Goal: Task Accomplishment & Management: Manage account settings

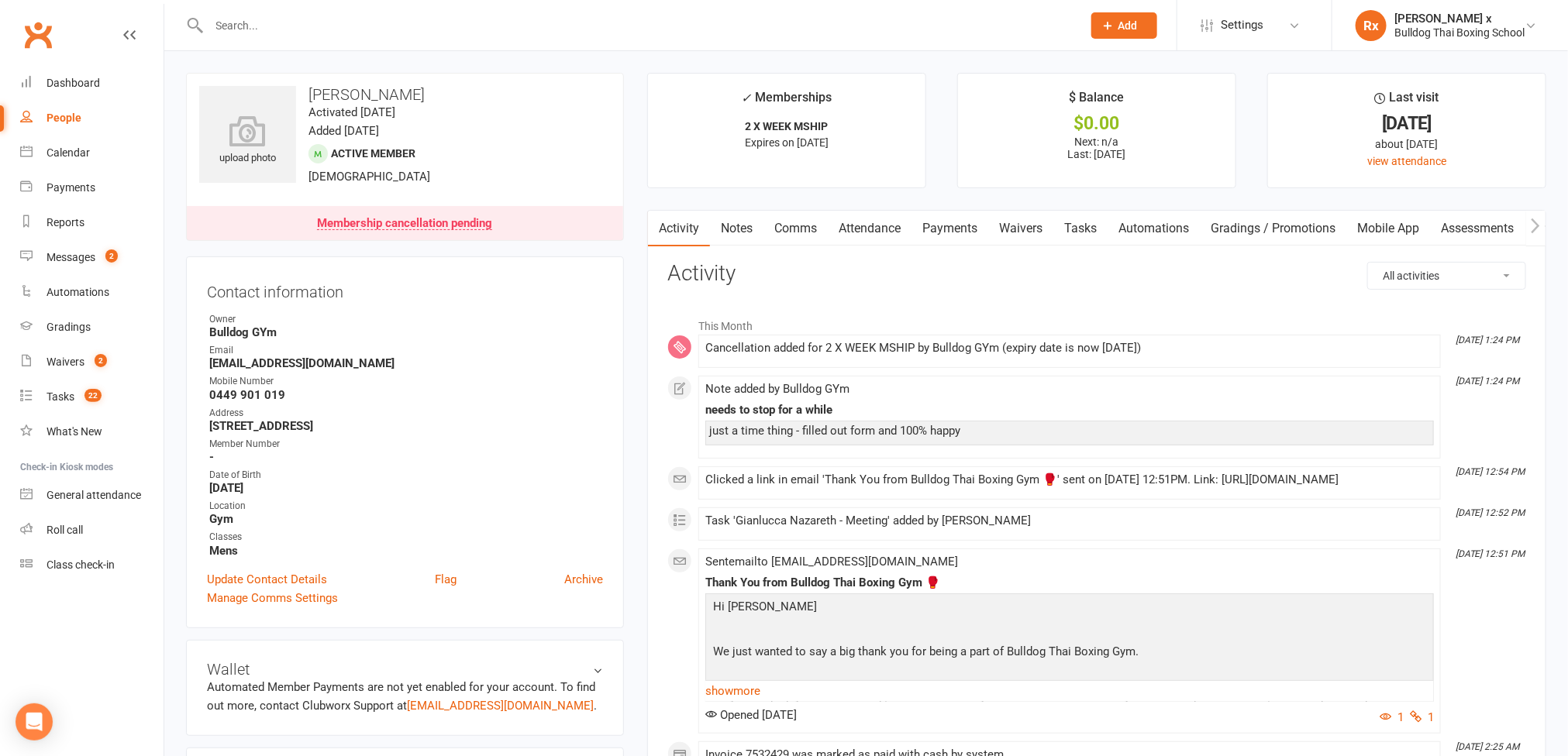
click at [87, 127] on link "People" at bounding box center [91, 118] width 143 height 35
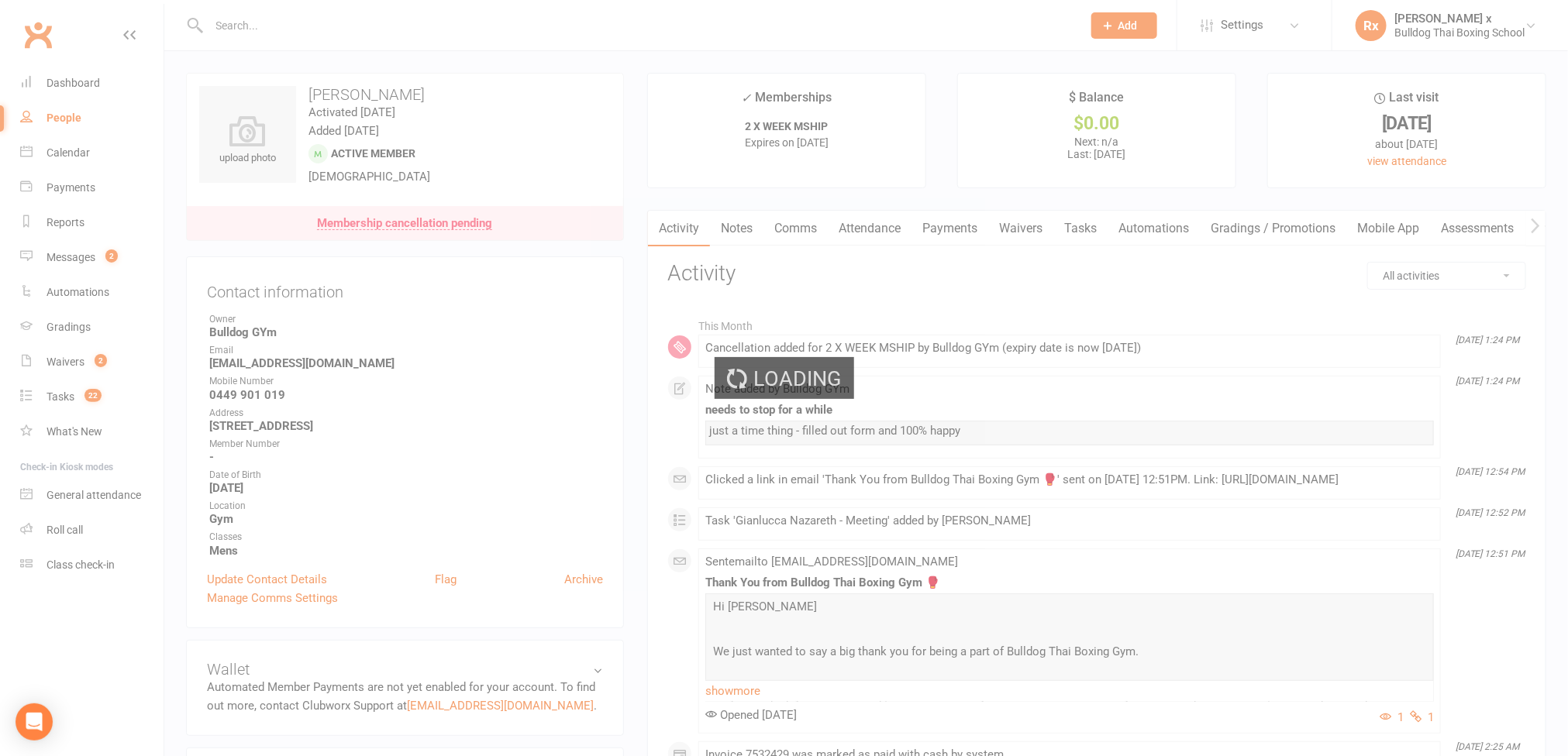
select select "100"
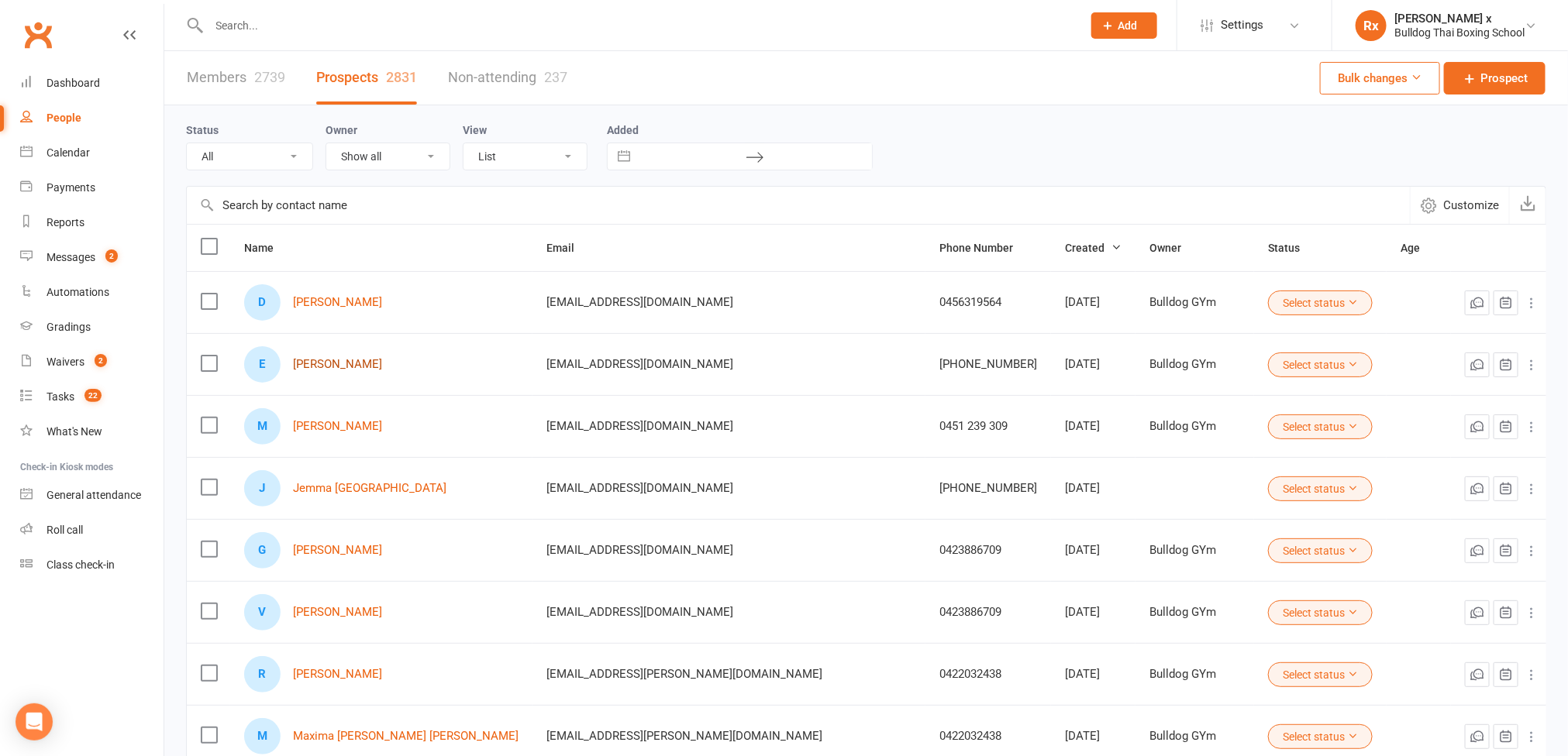
click at [348, 370] on link "[PERSON_NAME]" at bounding box center [337, 364] width 89 height 13
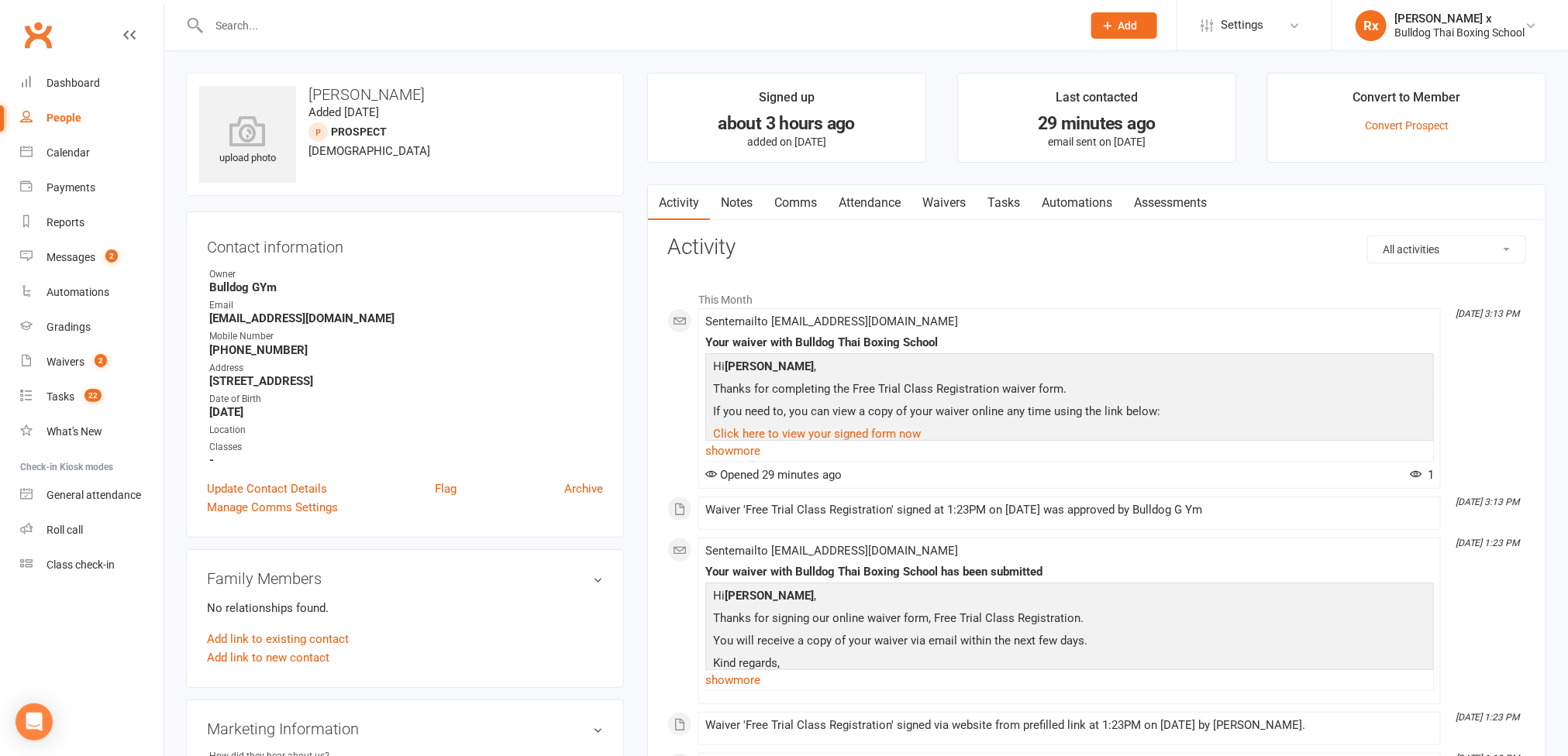
click at [275, 347] on strong "[PHONE_NUMBER]" at bounding box center [405, 350] width 394 height 14
copy strong "[PHONE_NUMBER]"
click at [319, 321] on strong "[EMAIL_ADDRESS][DOMAIN_NAME]" at bounding box center [405, 318] width 394 height 14
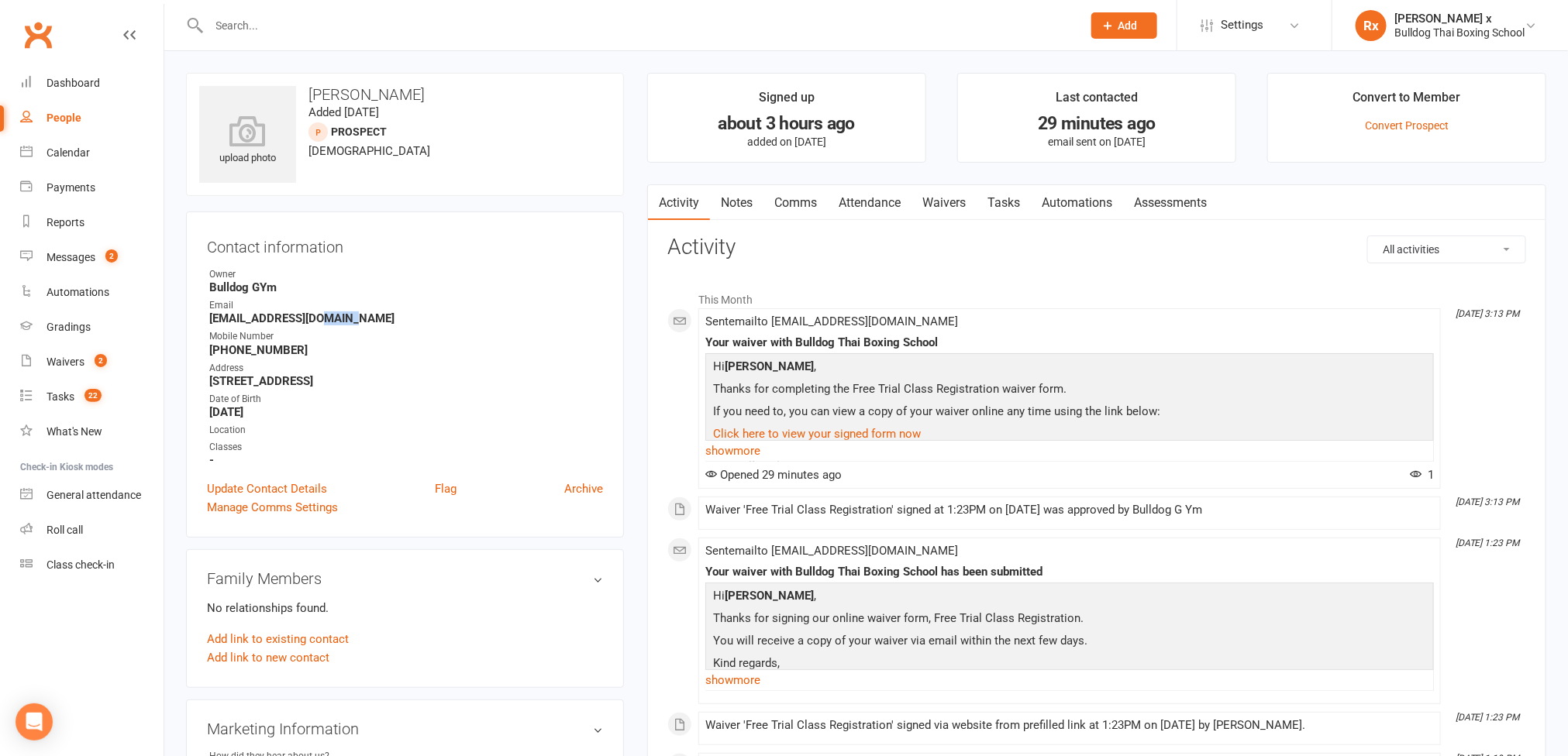
click at [319, 321] on strong "[EMAIL_ADDRESS][DOMAIN_NAME]" at bounding box center [405, 318] width 394 height 14
copy strong "[EMAIL_ADDRESS][DOMAIN_NAME]"
drag, startPoint x: 309, startPoint y: 97, endPoint x: 410, endPoint y: 90, distance: 101.2
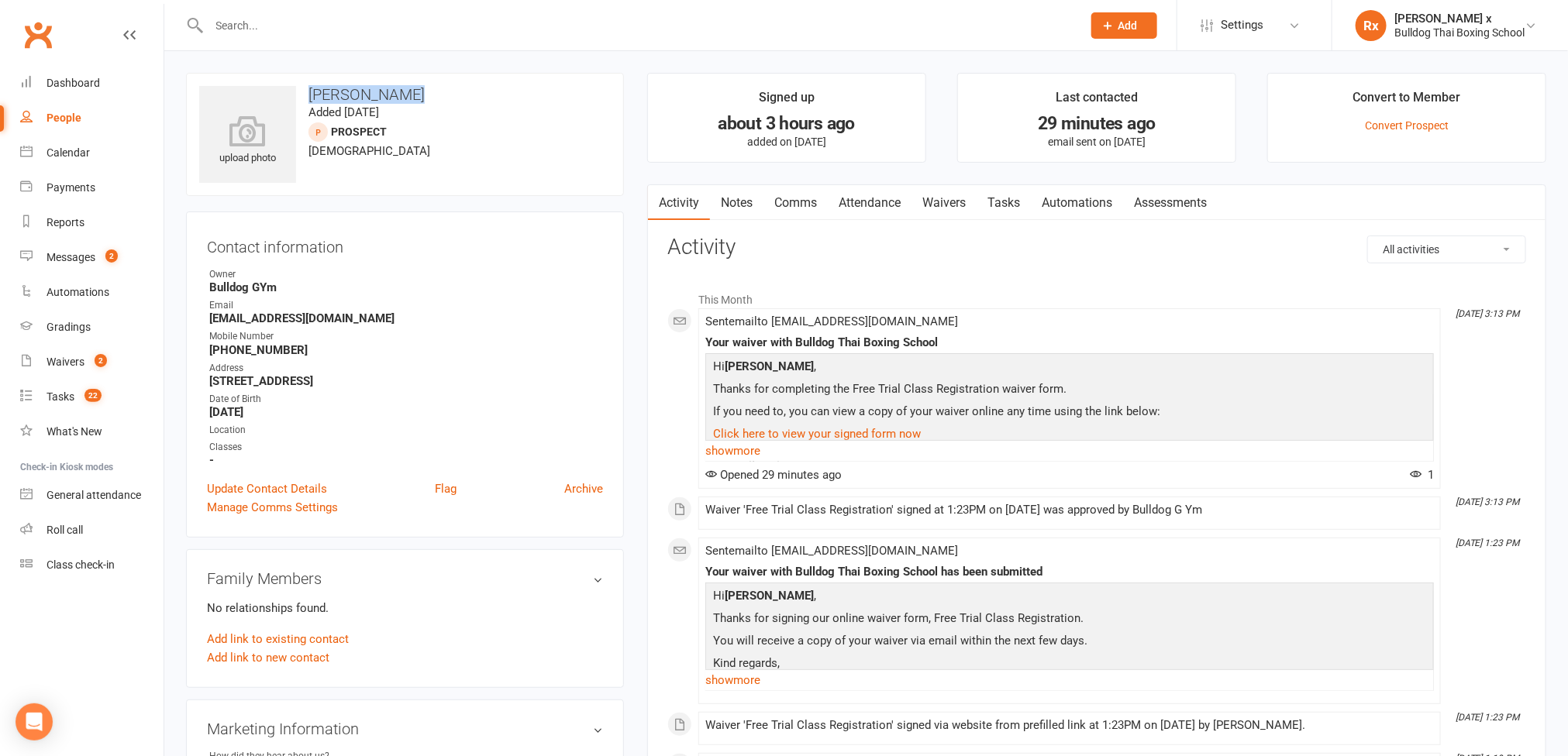
click at [410, 90] on h3 "[PERSON_NAME]" at bounding box center [405, 95] width 412 height 17
copy h3 "[PERSON_NAME]"
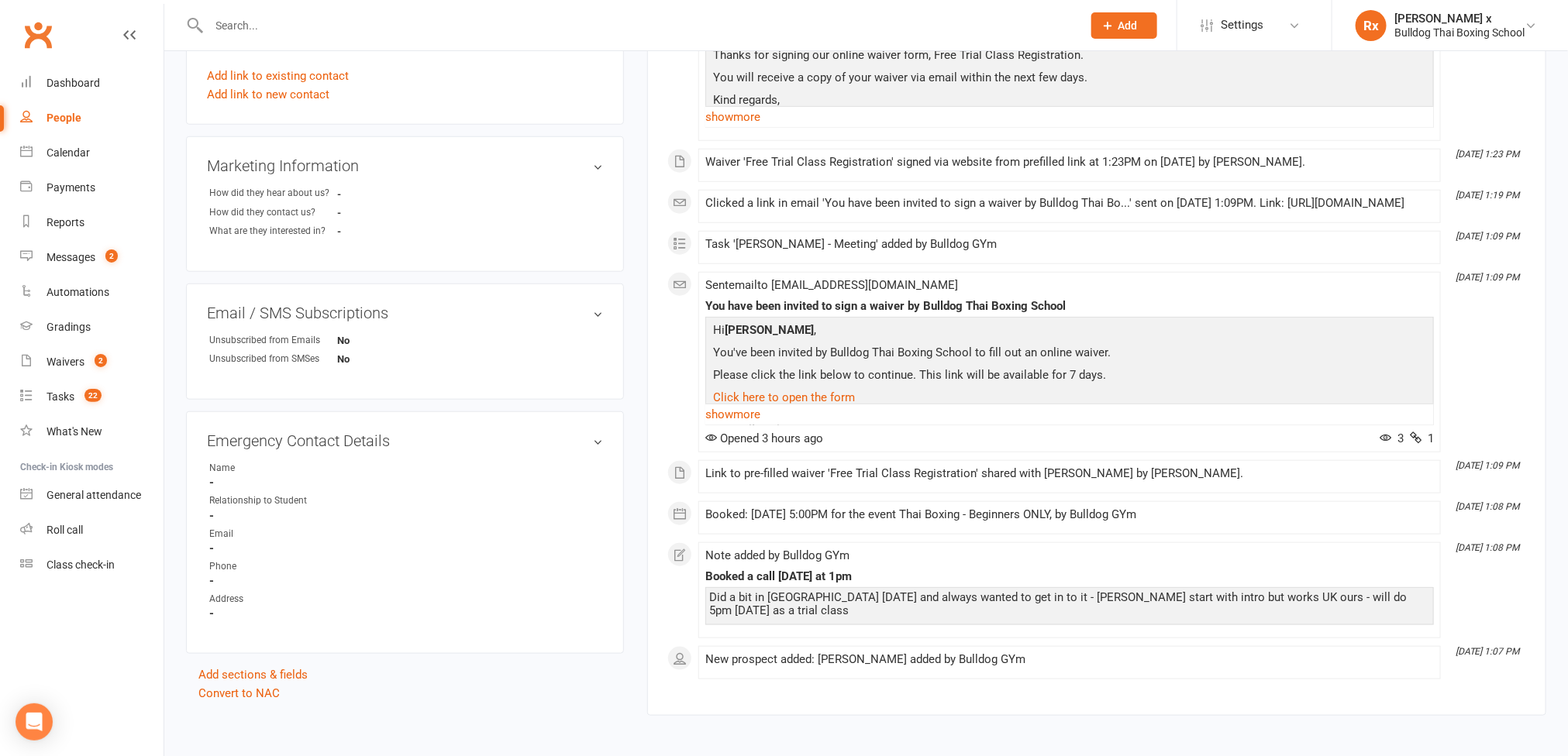
scroll to position [581, 0]
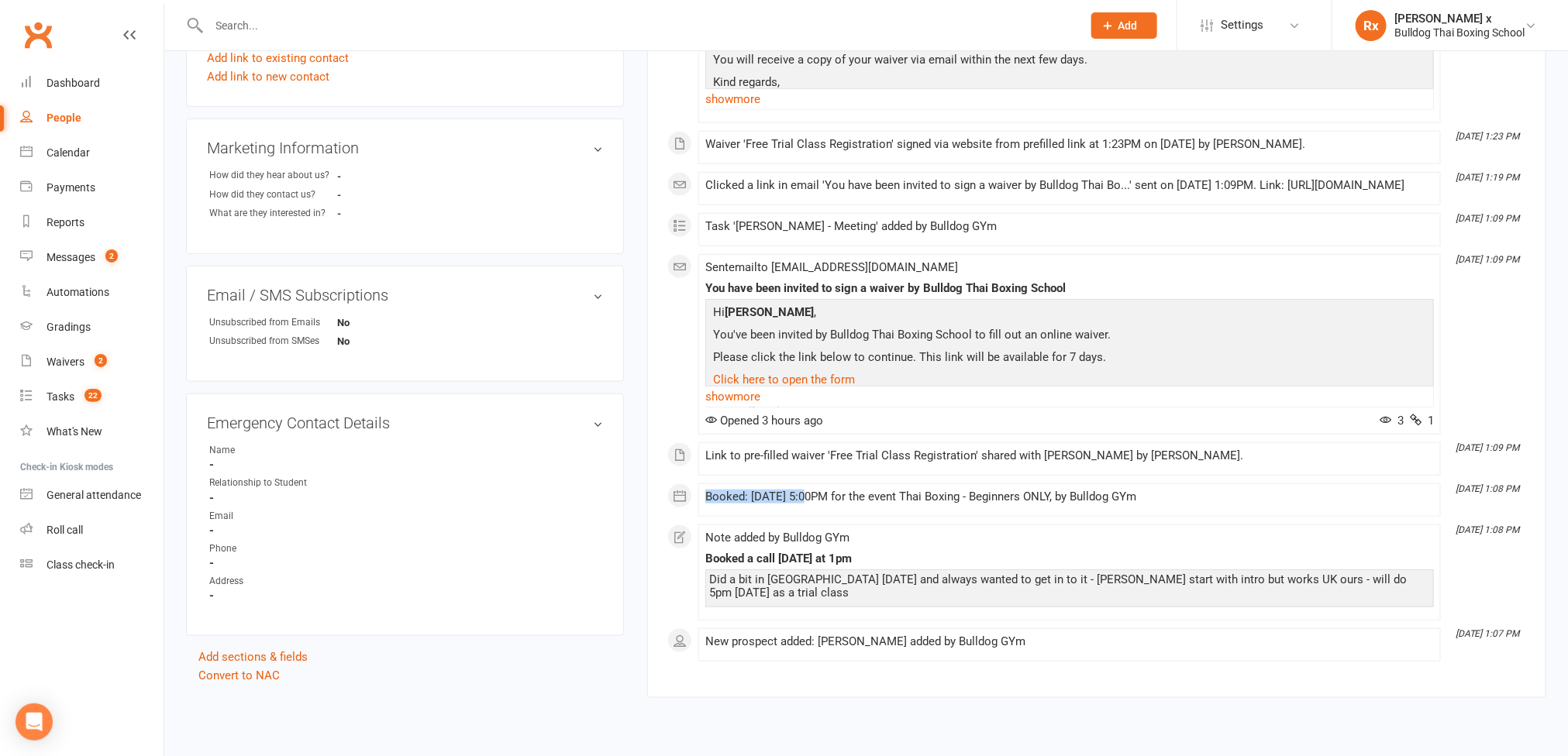
drag, startPoint x: 810, startPoint y: 514, endPoint x: 704, endPoint y: 516, distance: 106.0
click at [704, 516] on li "[DATE] 1:08 PM Booked: [DATE] 5:00PM for the event Thai Boxing - Beginners ONLY…" at bounding box center [1069, 500] width 742 height 33
copy div "Booked: [DATE]"
click at [55, 117] on div "People" at bounding box center [64, 118] width 35 height 13
select select "100"
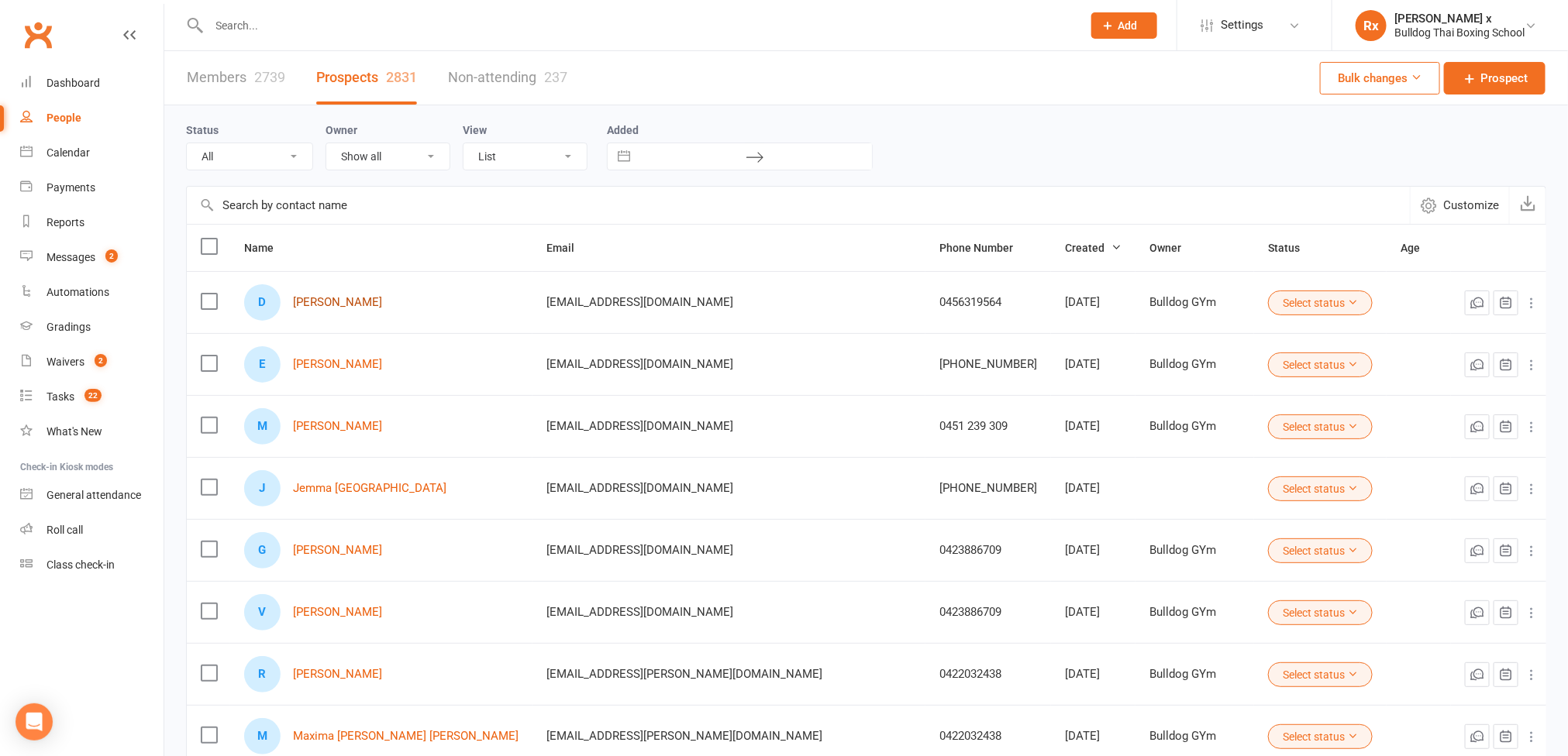
click at [335, 300] on link "[PERSON_NAME]" at bounding box center [337, 302] width 89 height 13
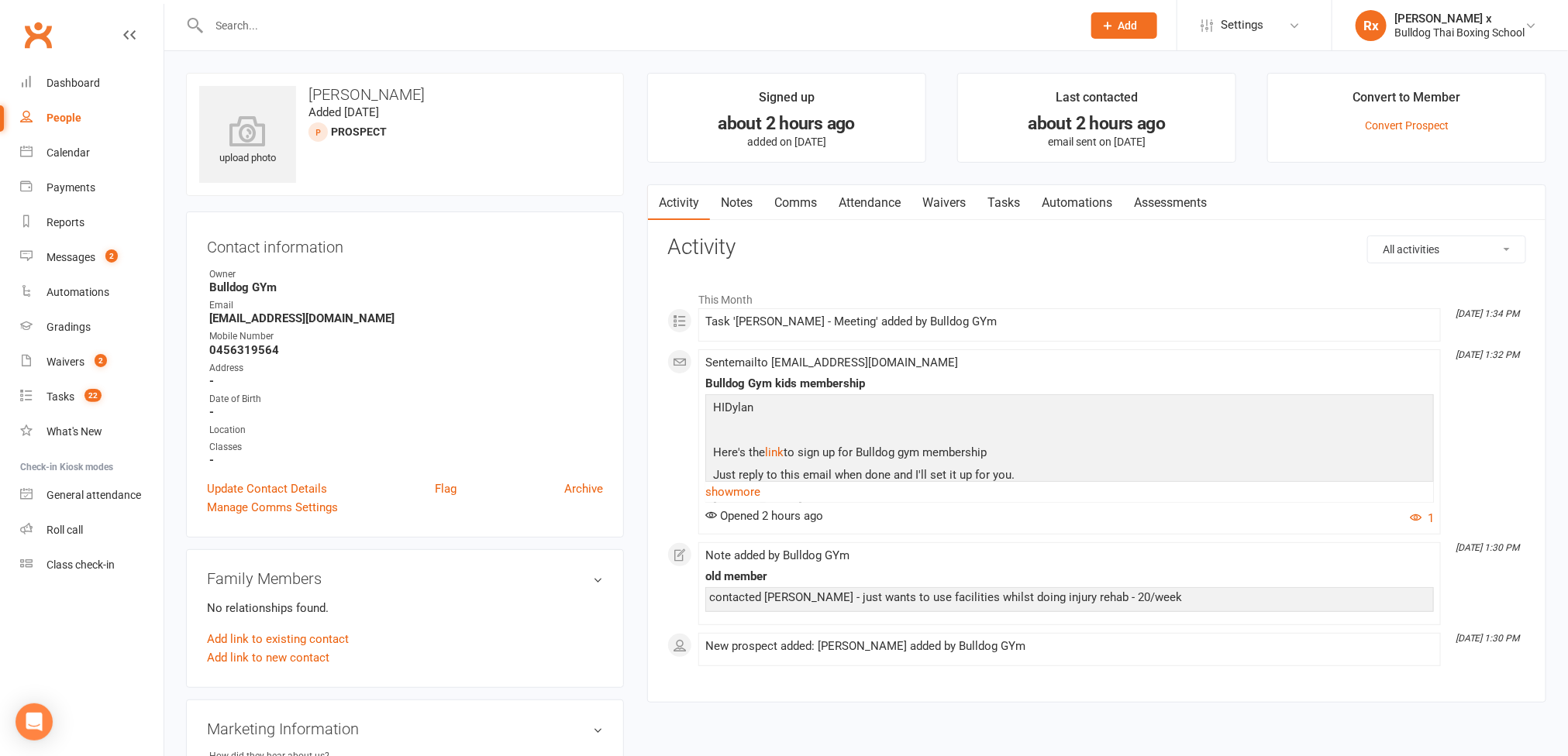
click at [303, 318] on strong "[EMAIL_ADDRESS][DOMAIN_NAME]" at bounding box center [405, 318] width 394 height 14
copy strong "[EMAIL_ADDRESS][DOMAIN_NAME]"
click at [253, 351] on strong "0456319564" at bounding box center [405, 350] width 394 height 14
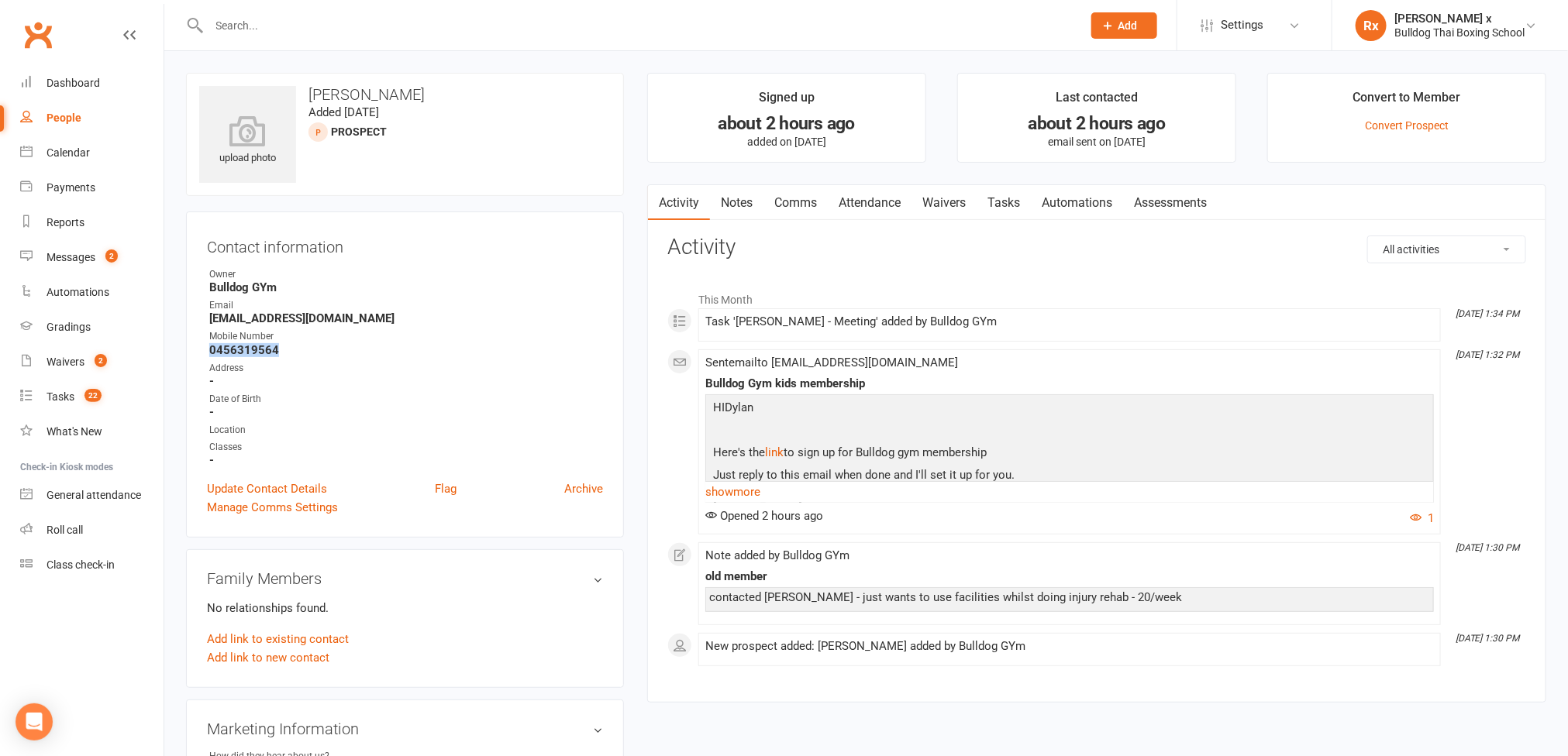
click at [253, 351] on strong "0456319564" at bounding box center [405, 350] width 394 height 14
copy strong "0456319564"
click at [261, 318] on strong "[EMAIL_ADDRESS][DOMAIN_NAME]" at bounding box center [405, 318] width 394 height 14
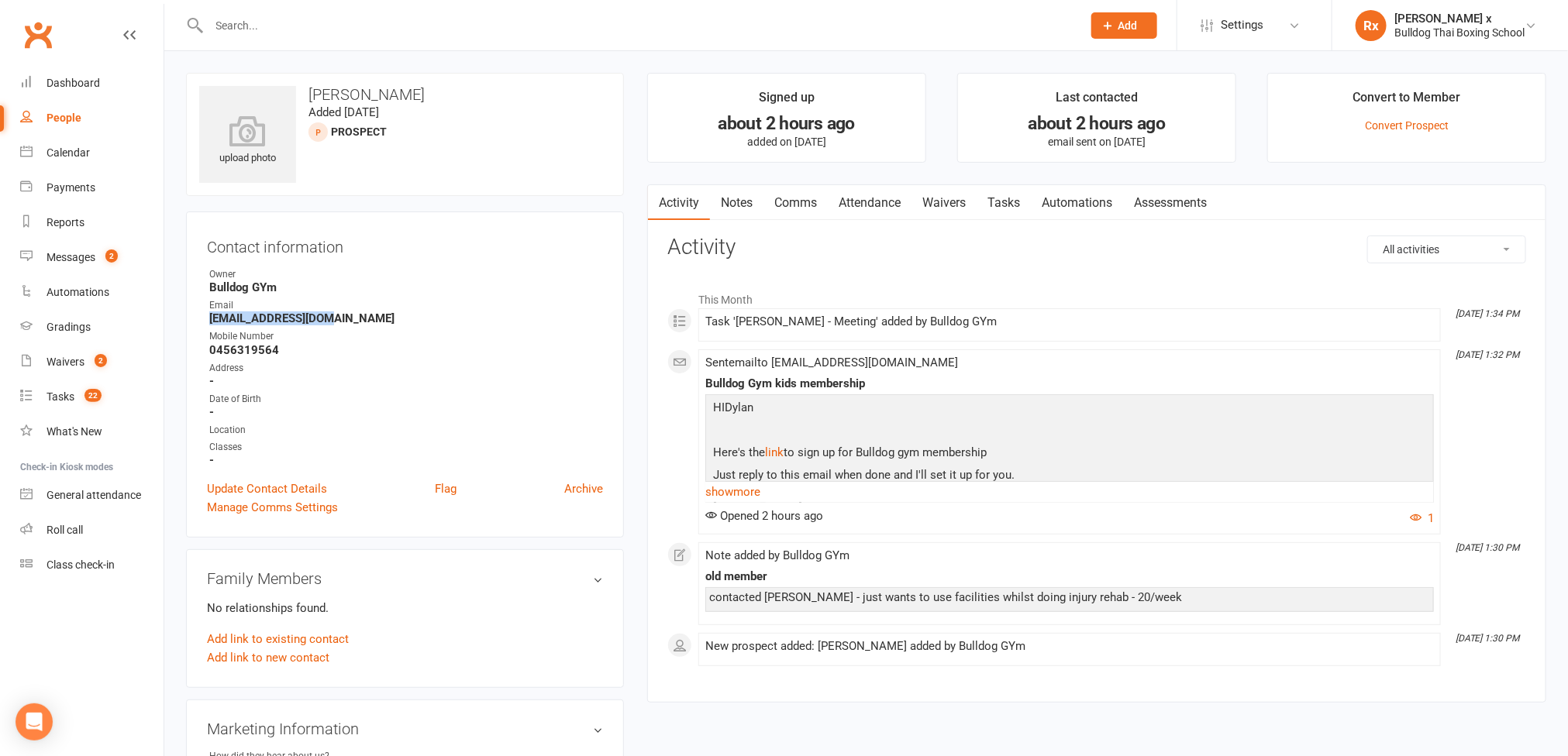
click at [261, 318] on strong "[EMAIL_ADDRESS][DOMAIN_NAME]" at bounding box center [405, 318] width 394 height 14
copy strong "[EMAIL_ADDRESS][DOMAIN_NAME]"
click at [360, 87] on h3 "[PERSON_NAME]" at bounding box center [405, 95] width 412 height 17
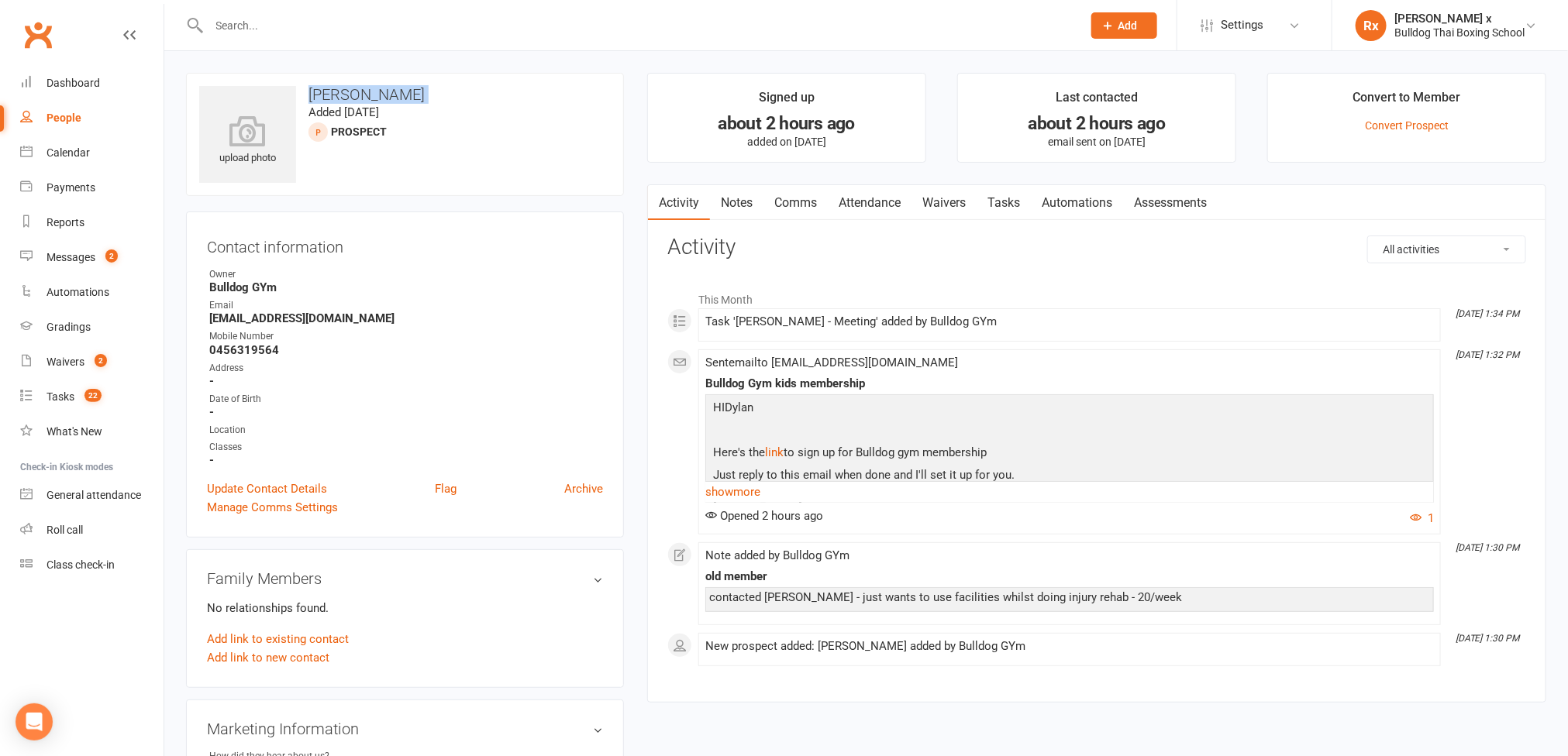
copy h3 "[PERSON_NAME]"
click at [89, 249] on link "Messages 2" at bounding box center [91, 257] width 143 height 35
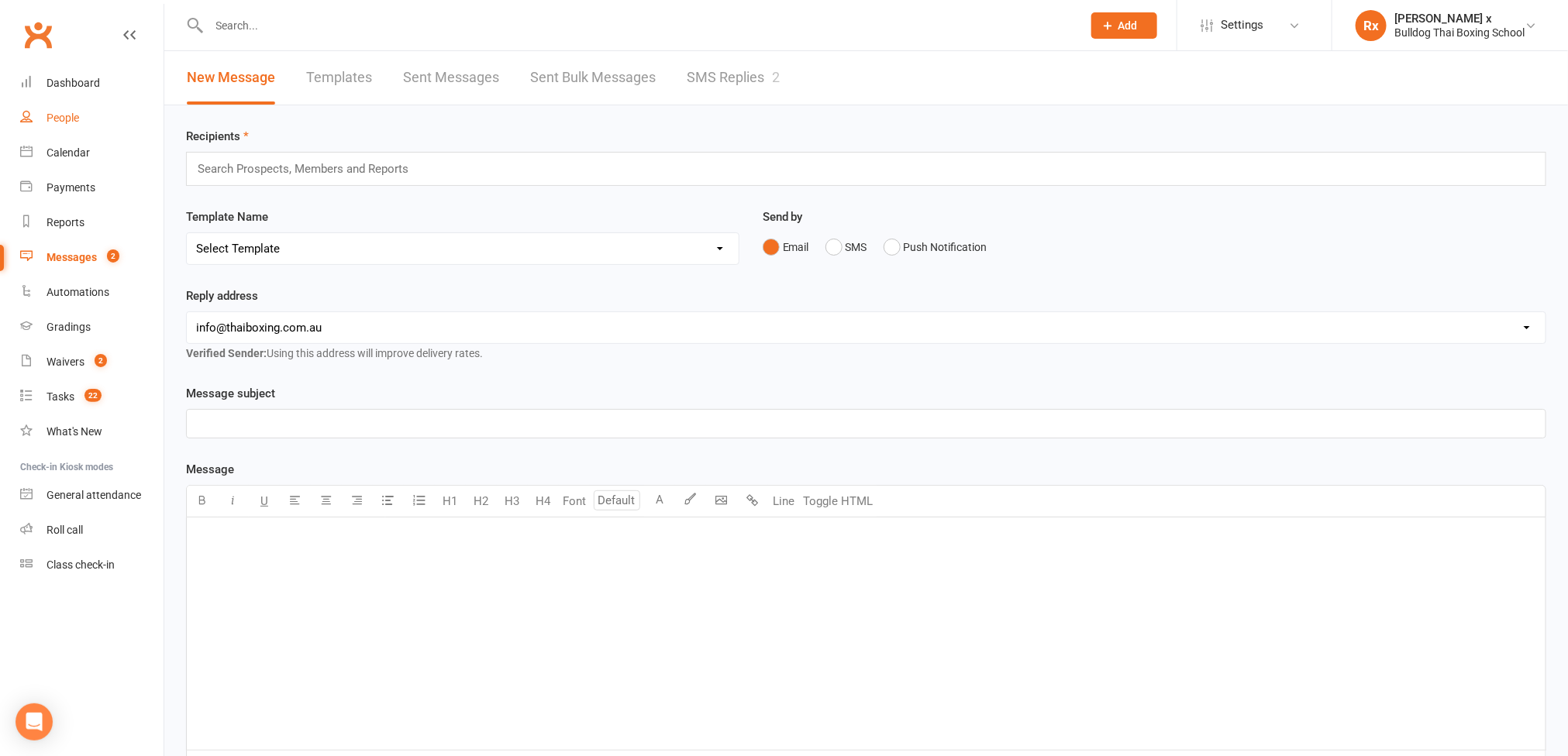
click at [52, 121] on div "People" at bounding box center [63, 118] width 32 height 13
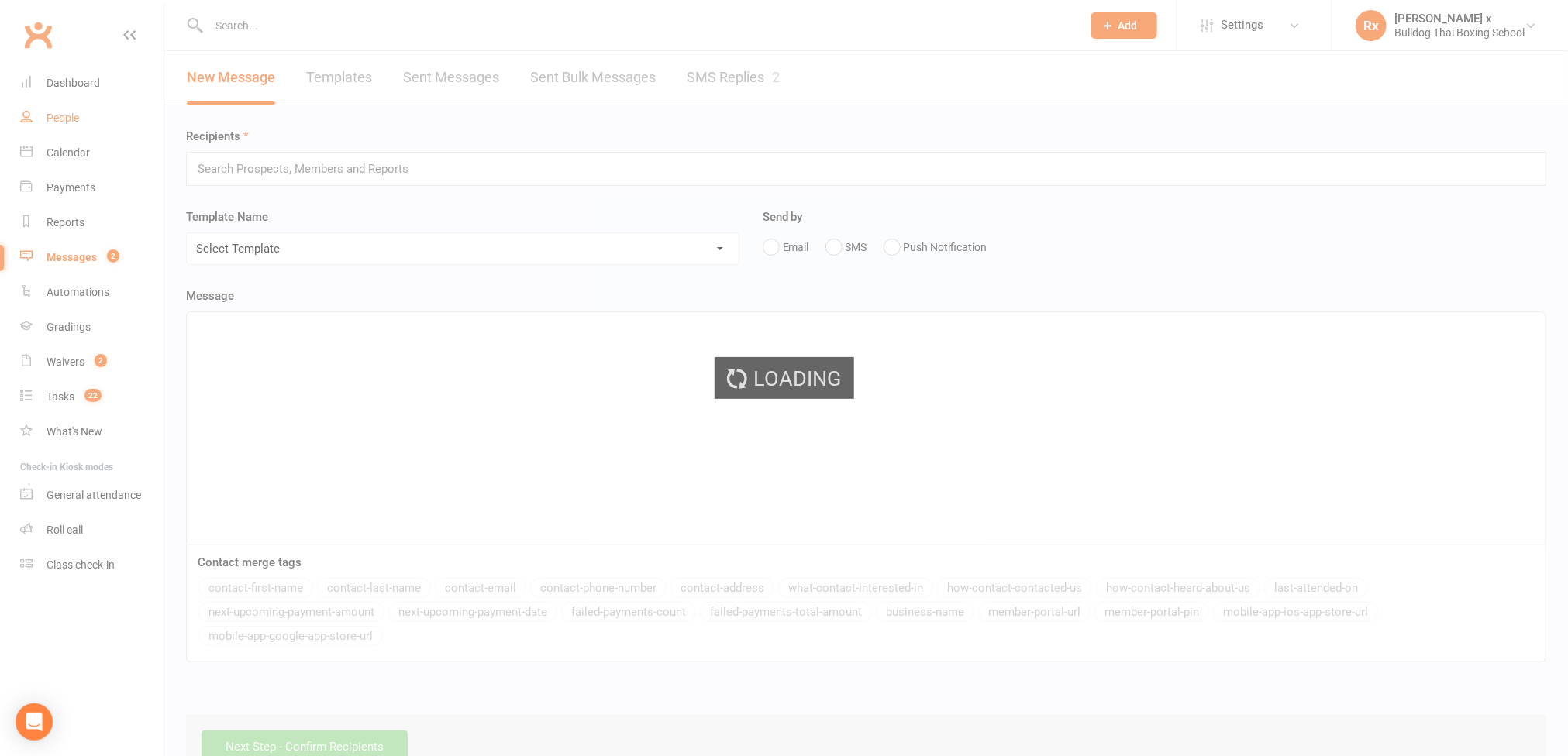
select select "100"
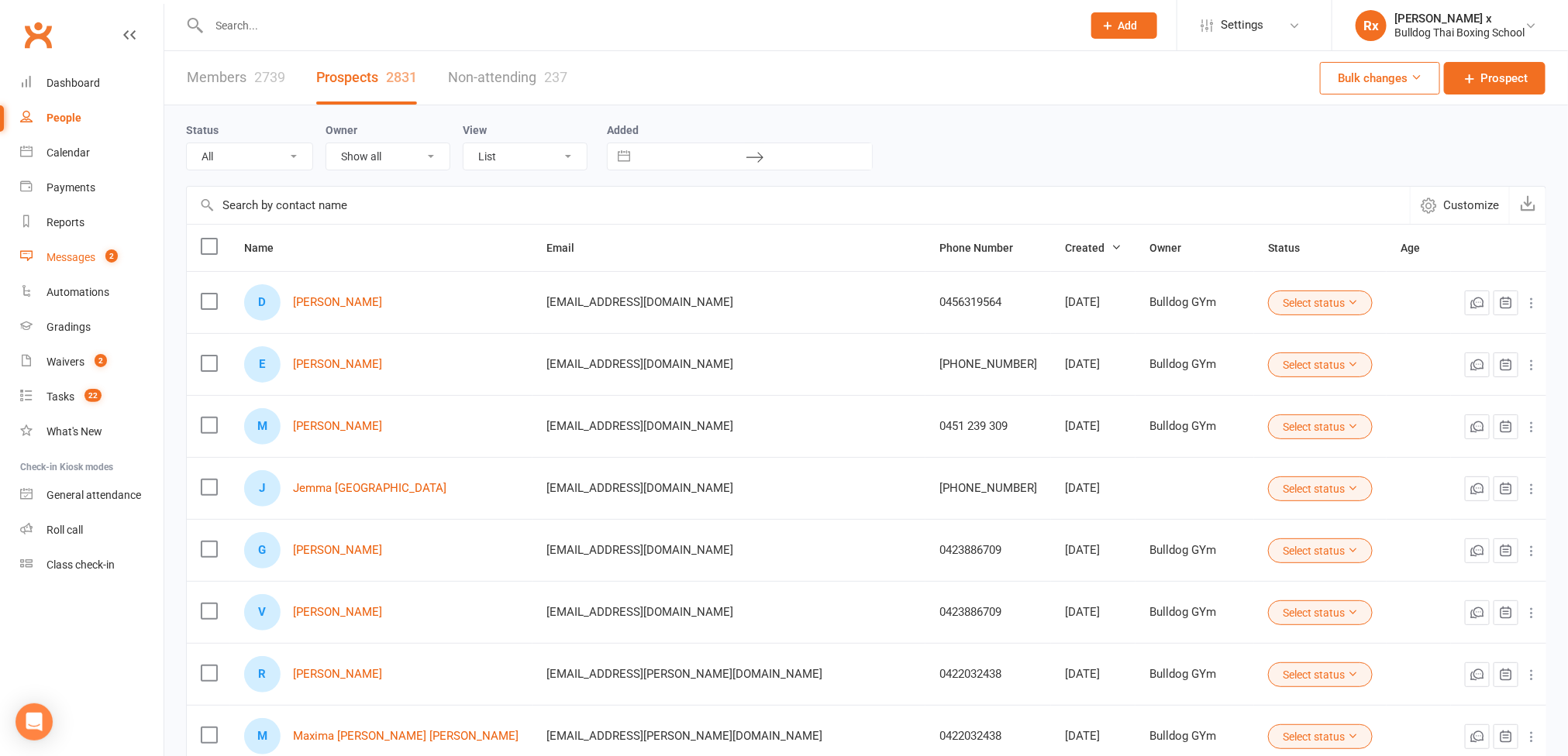
click at [89, 254] on div "Messages" at bounding box center [71, 257] width 49 height 13
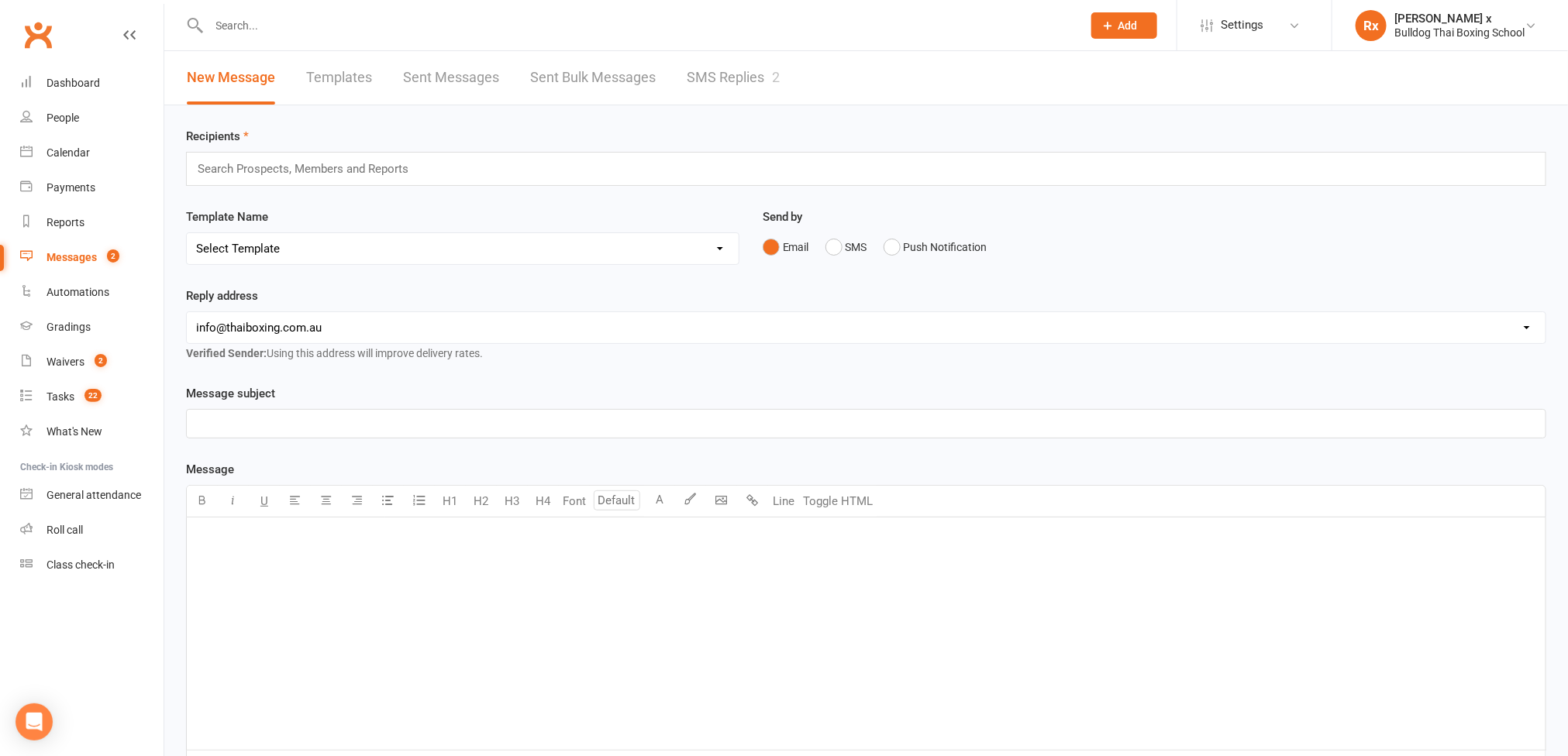
click at [770, 70] on link "SMS Replies 2" at bounding box center [733, 78] width 93 height 54
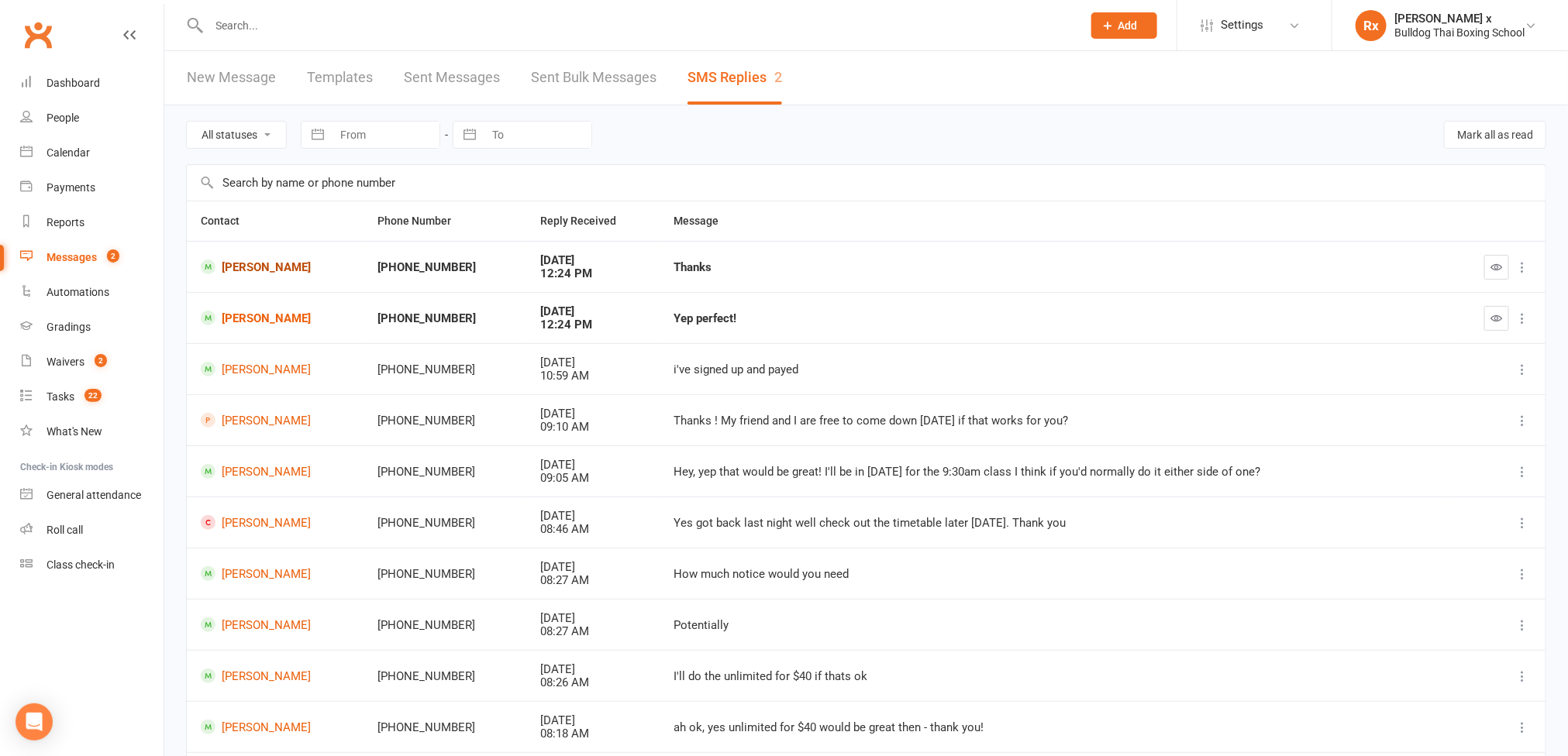
click at [240, 265] on link "[PERSON_NAME]" at bounding box center [275, 267] width 150 height 15
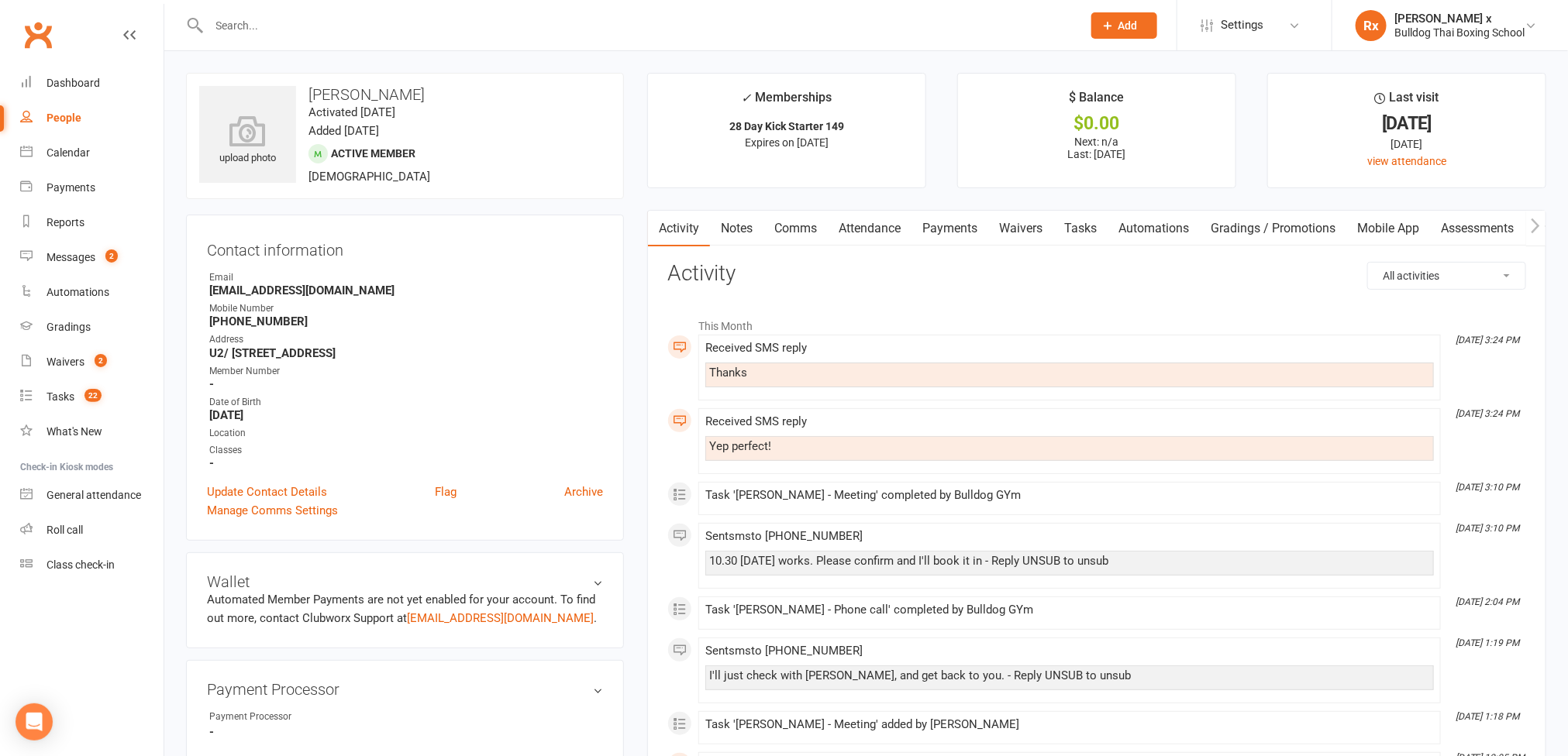
click at [785, 233] on link "Tasks" at bounding box center [1080, 228] width 54 height 36
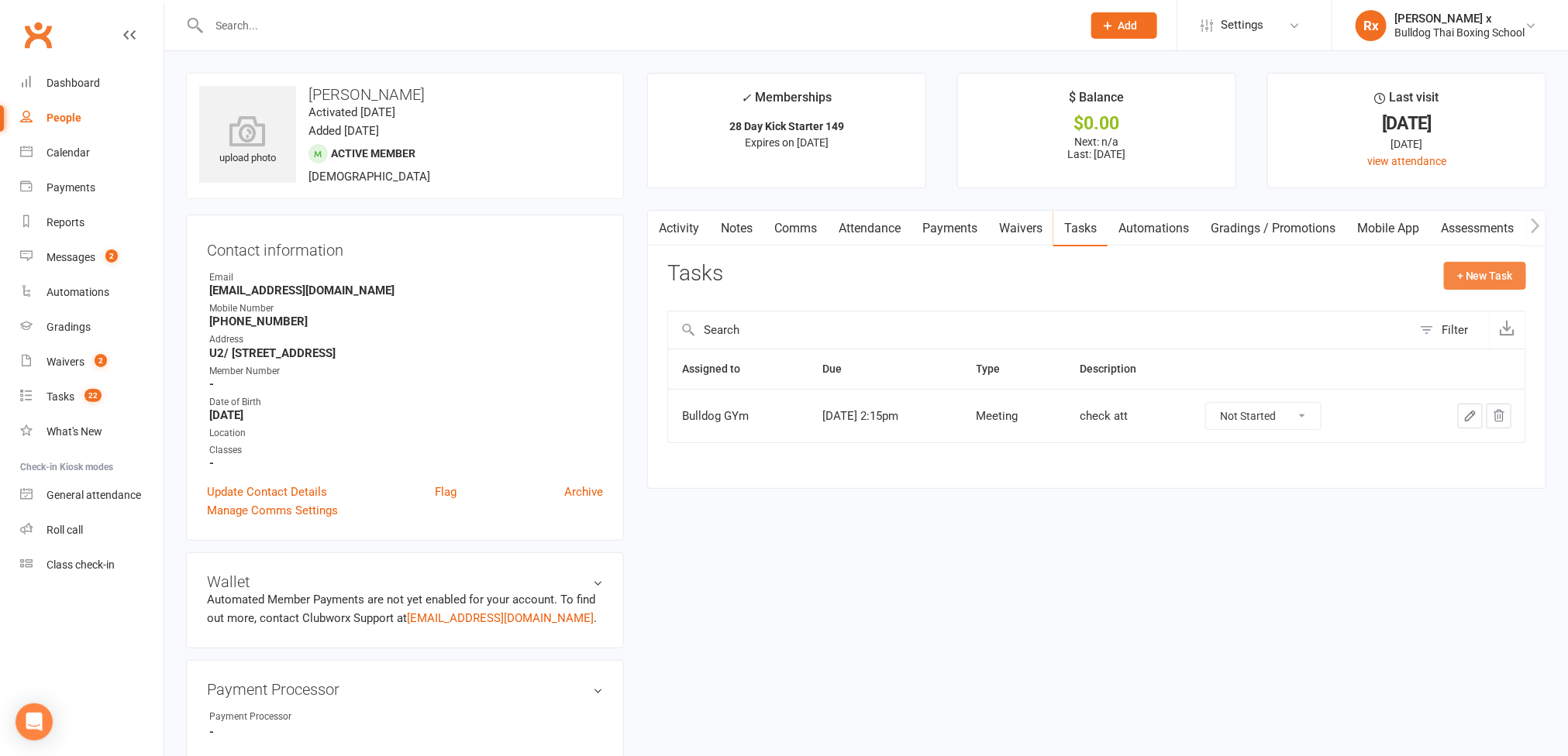
click at [785, 274] on button "+ New Task" at bounding box center [1485, 275] width 82 height 28
select select "45795"
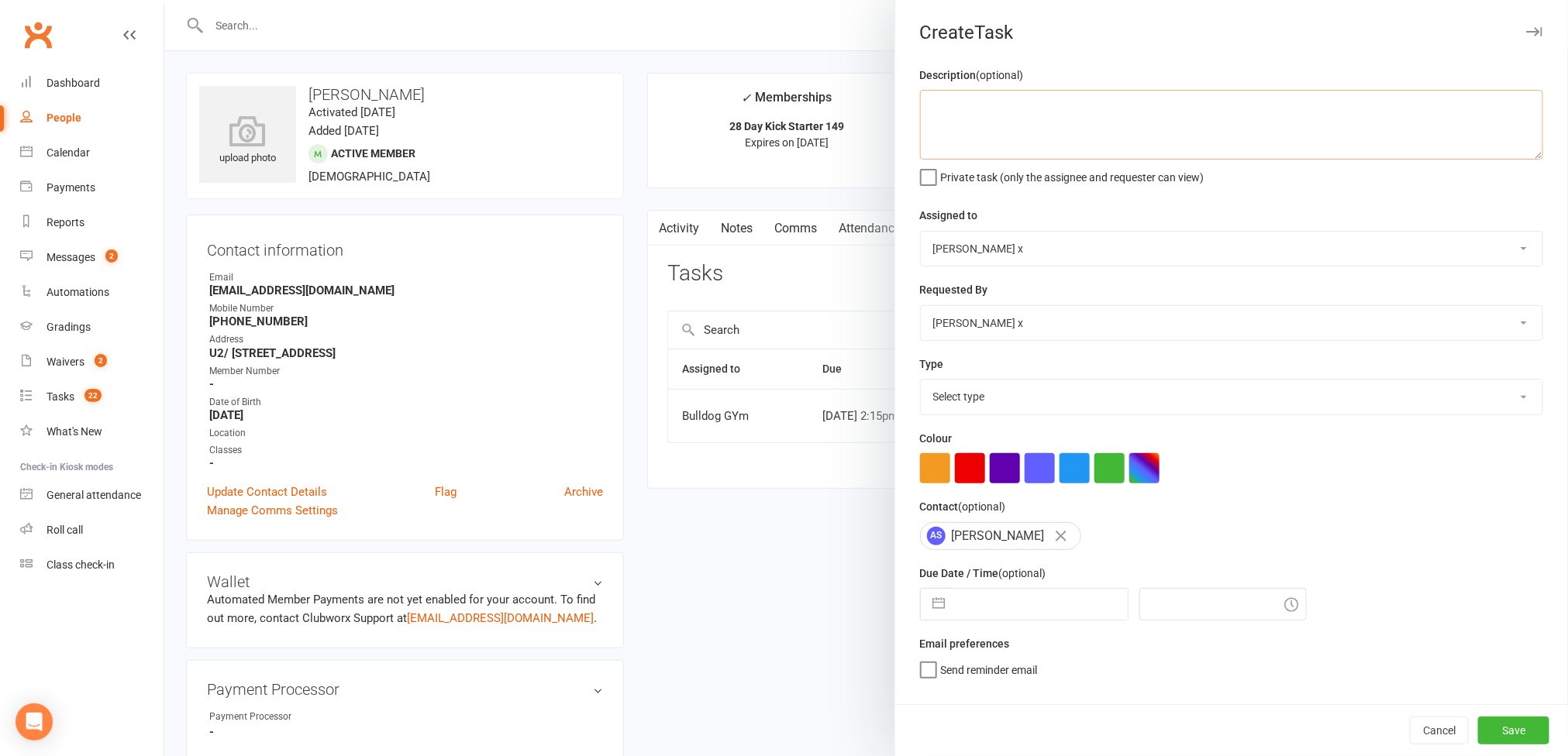
click at [785, 132] on textarea at bounding box center [1231, 125] width 623 height 70
type textarea "Confirmed 1:1"
click at [785, 254] on select "Bulldog GYm [PERSON_NAME] O'[PERSON_NAME] x [PERSON_NAME] [PERSON_NAME] [PERSON…" at bounding box center [1231, 249] width 622 height 34
select select "12940"
click at [785, 234] on select "Bulldog GYm [PERSON_NAME] O'[PERSON_NAME] x [PERSON_NAME] [PERSON_NAME] [PERSON…" at bounding box center [1231, 249] width 622 height 34
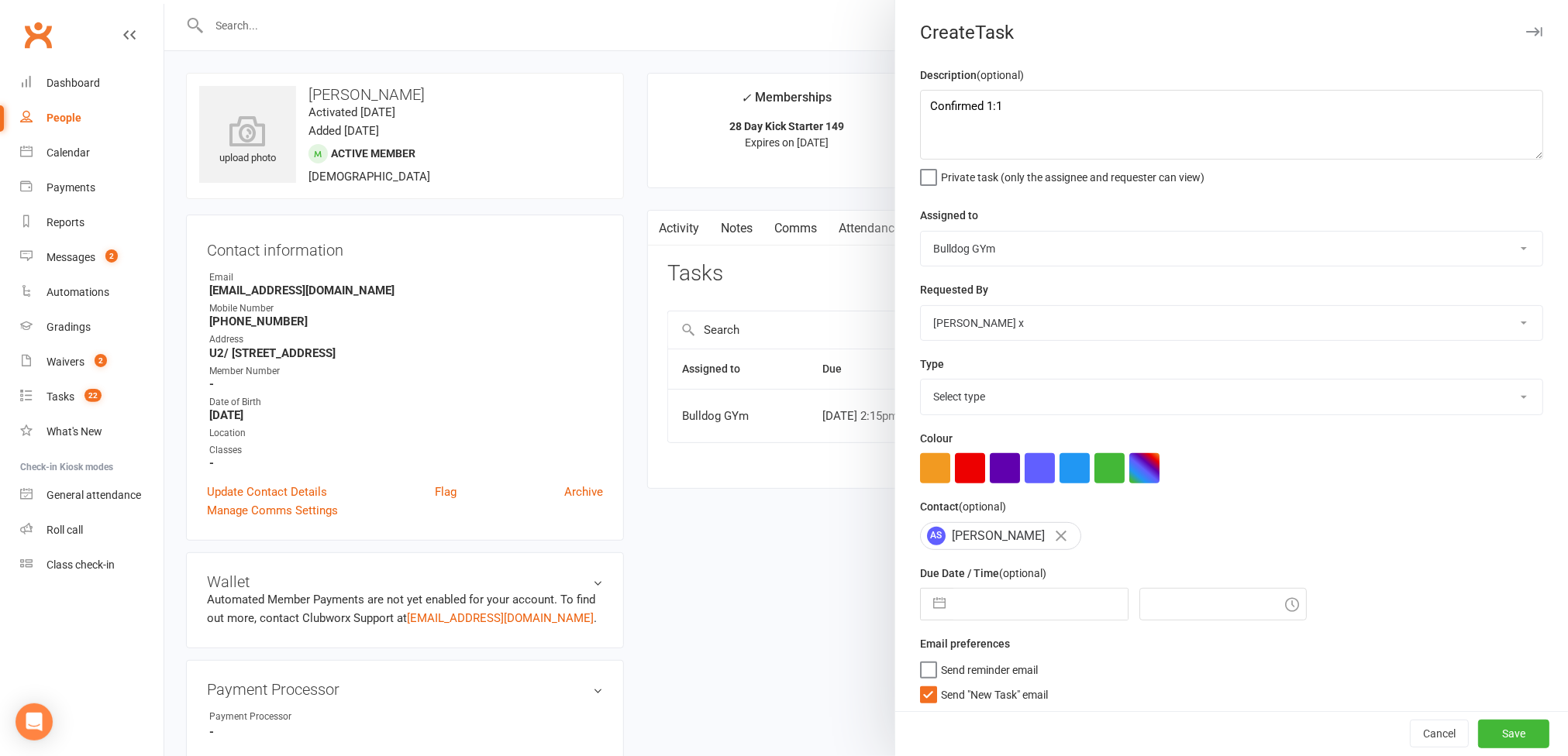
click at [785, 401] on select "Select type Action E-mail Meeting Phone call Text Add new task type" at bounding box center [1231, 396] width 622 height 34
select select "12049"
click at [785, 383] on select "Select type Action E-mail Meeting Phone call Text Add new task type" at bounding box center [1231, 396] width 622 height 34
click at [785, 614] on input "text" at bounding box center [1041, 604] width 174 height 31
select select "8"
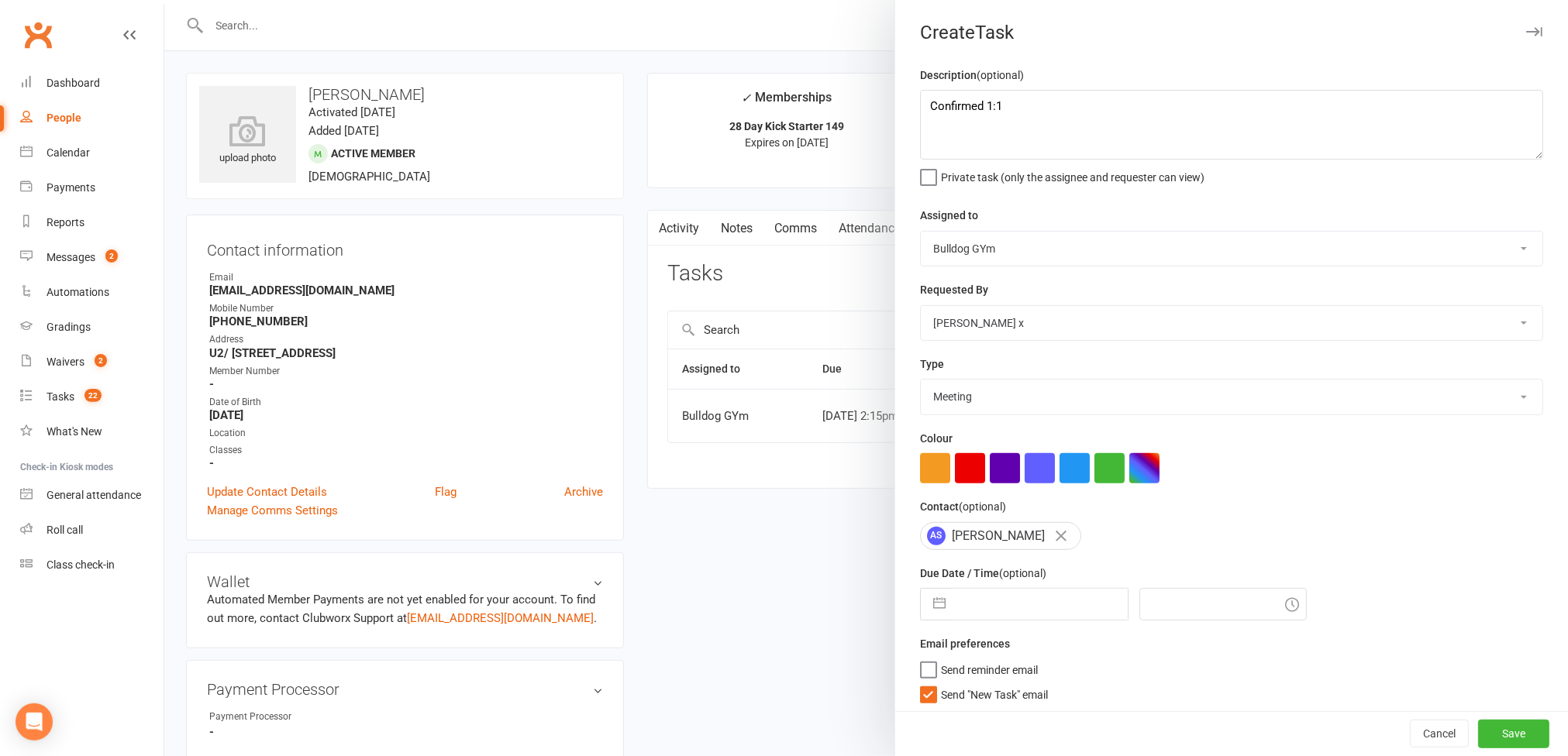
select select "2025"
select select "9"
select select "2025"
select select "10"
select select "2025"
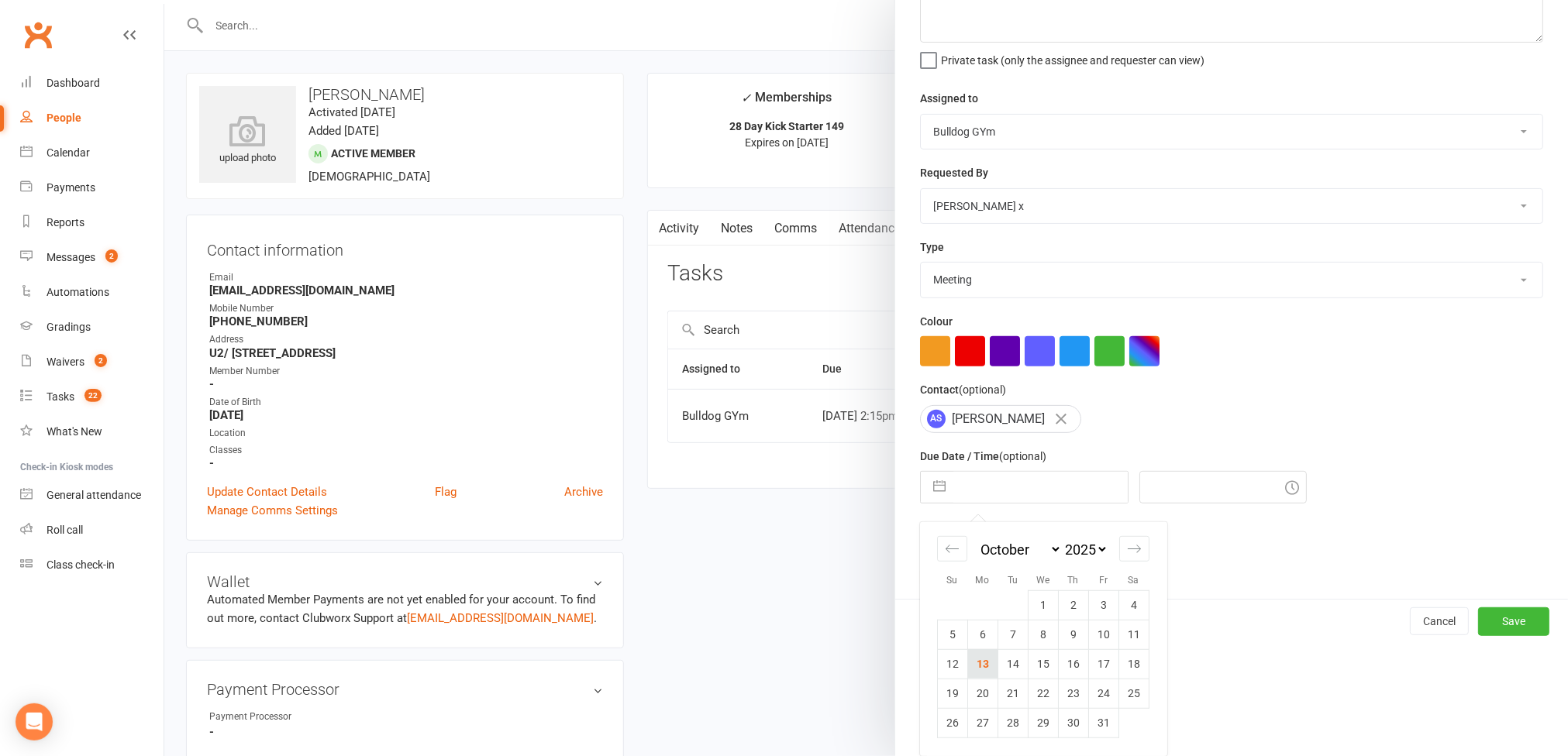
click at [785, 674] on td "13" at bounding box center [982, 663] width 30 height 29
type input "[DATE]"
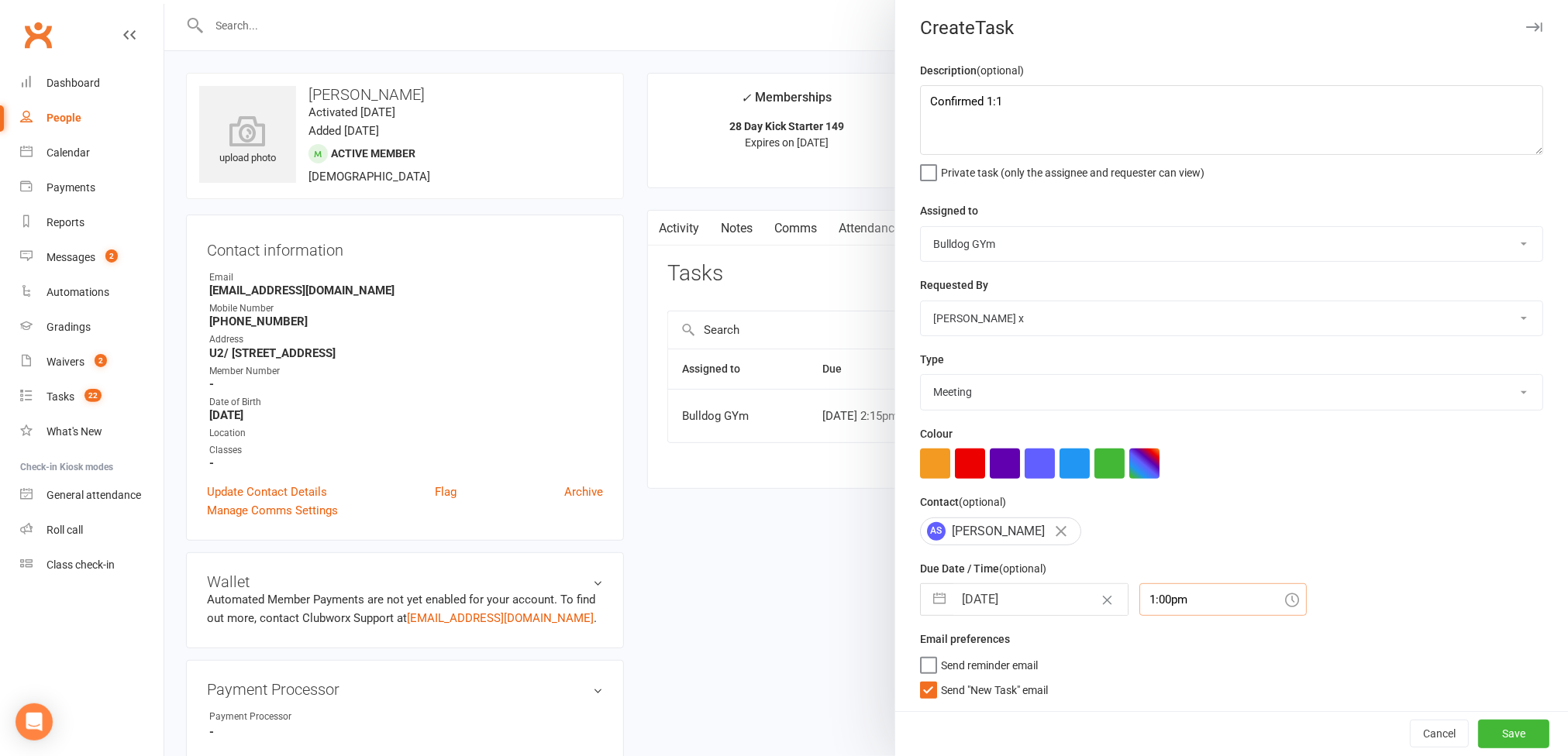
click at [785, 591] on input "1:00pm" at bounding box center [1222, 599] width 167 height 32
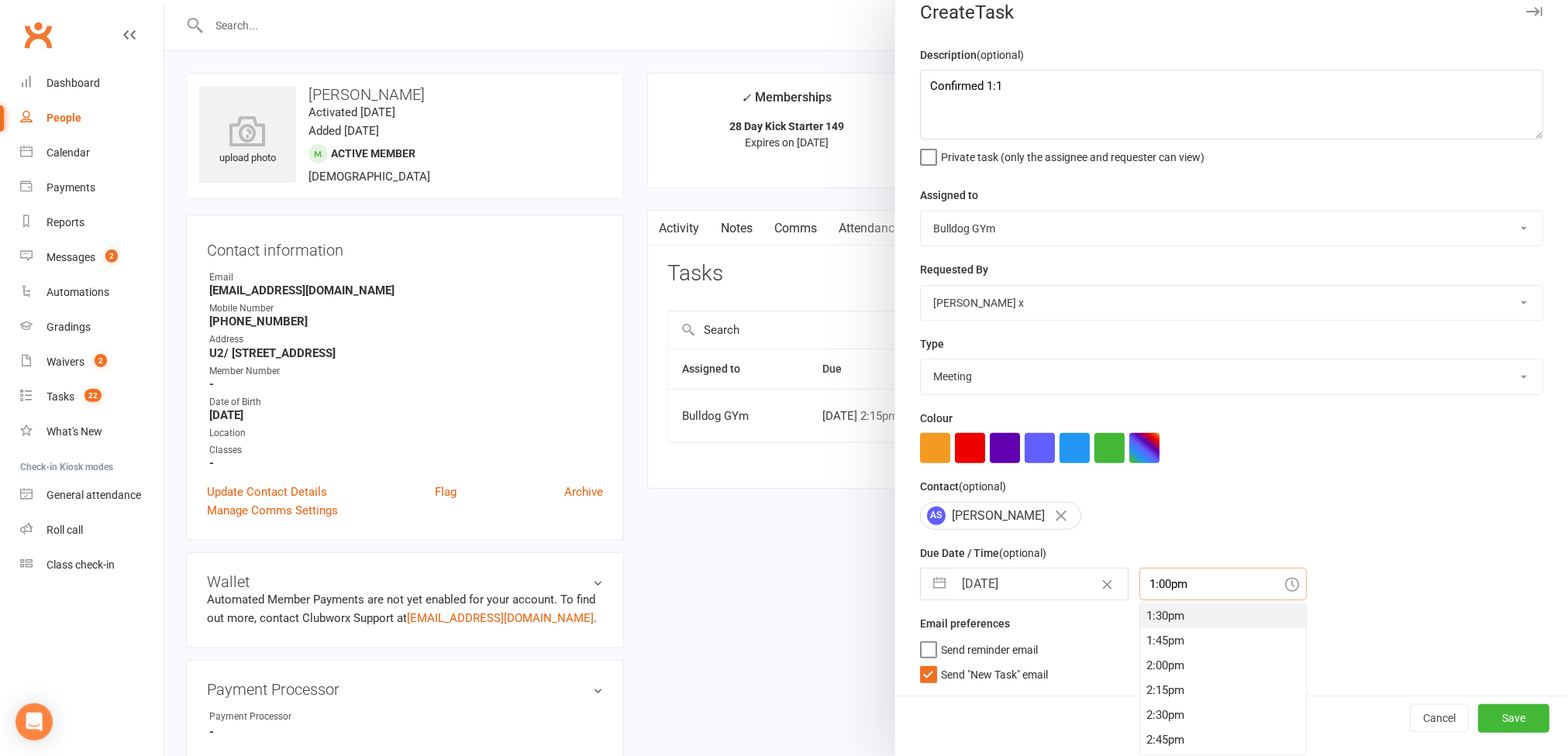
scroll to position [1378, 0]
click at [785, 716] on div "3:00pm" at bounding box center [1222, 723] width 166 height 25
type input "3:00pm"
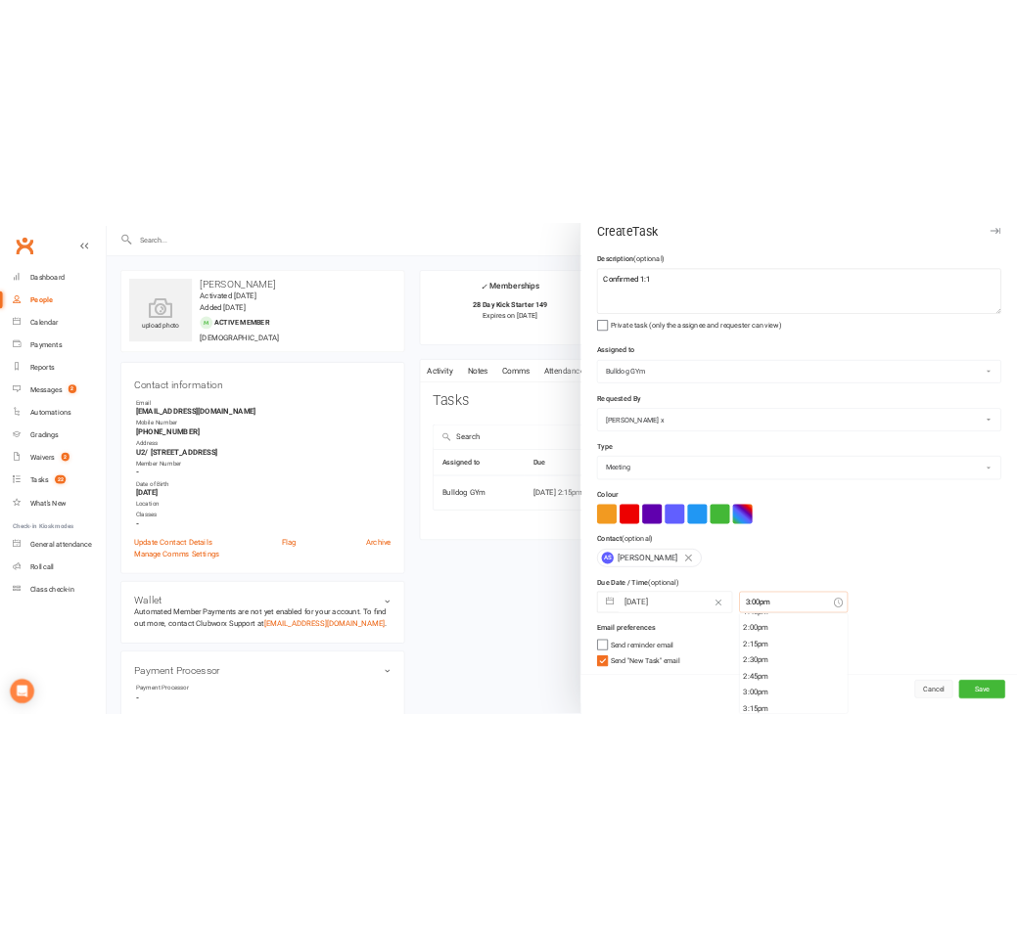
scroll to position [16, 0]
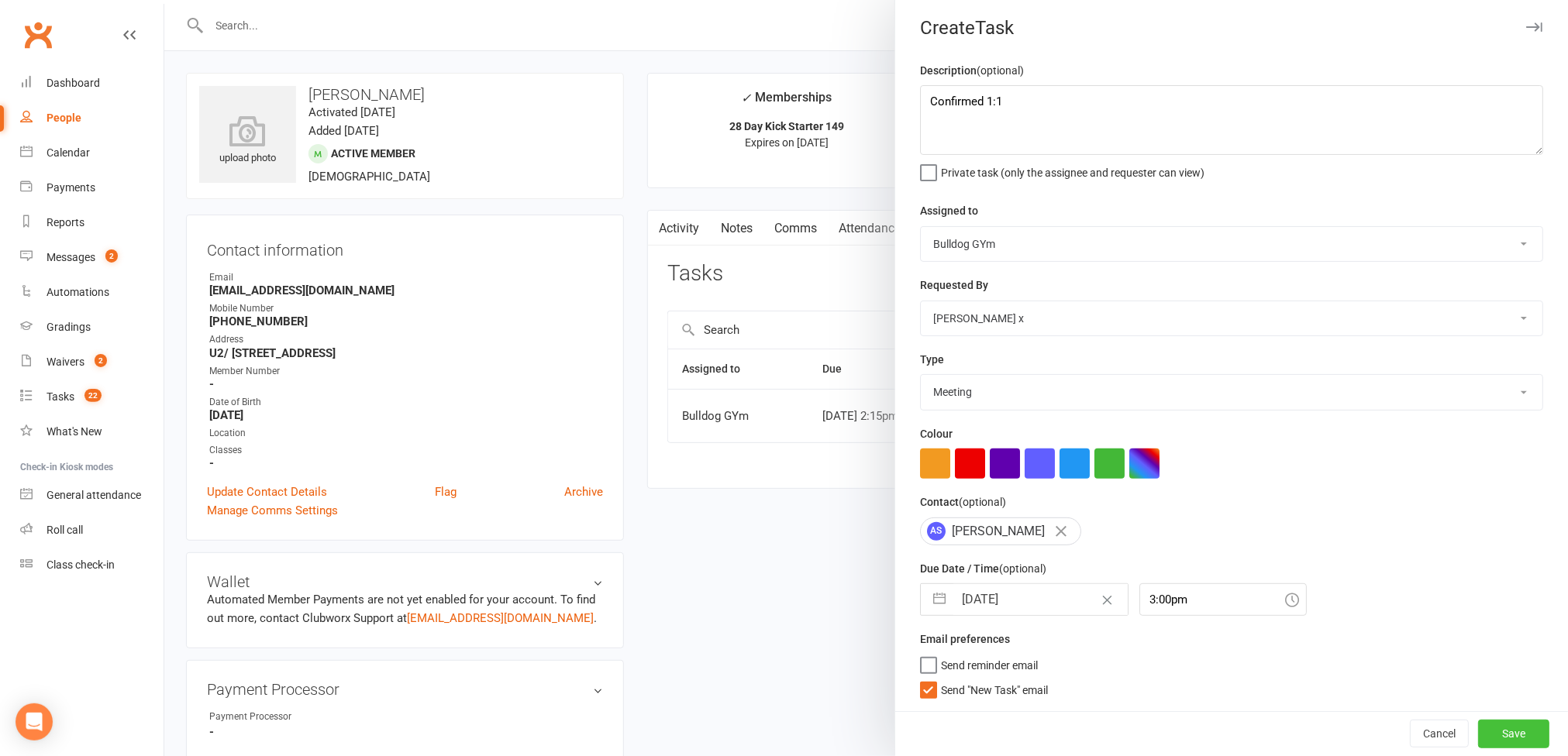
click at [785, 741] on button "Save" at bounding box center [1513, 733] width 71 height 28
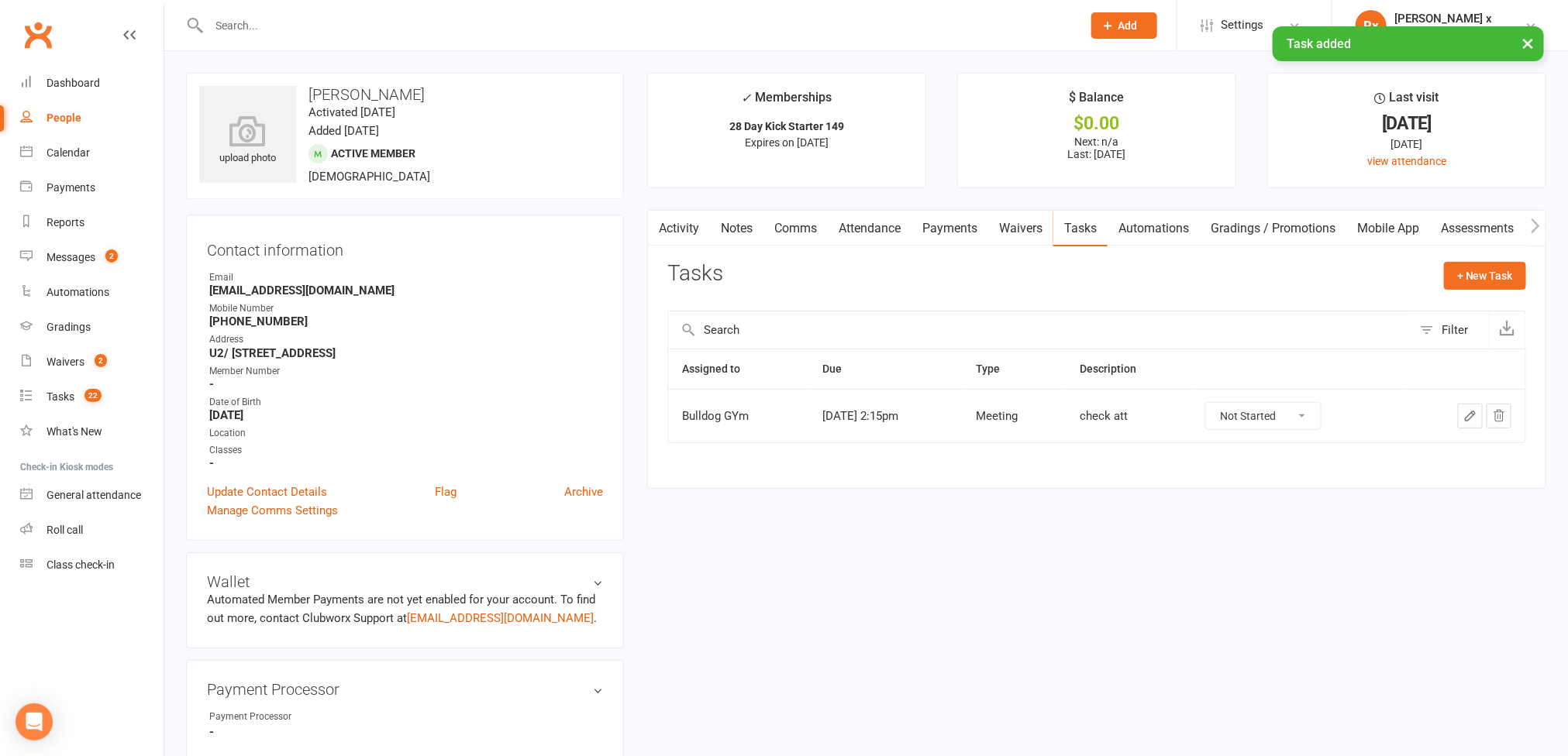
click at [67, 115] on div "People" at bounding box center [64, 118] width 35 height 13
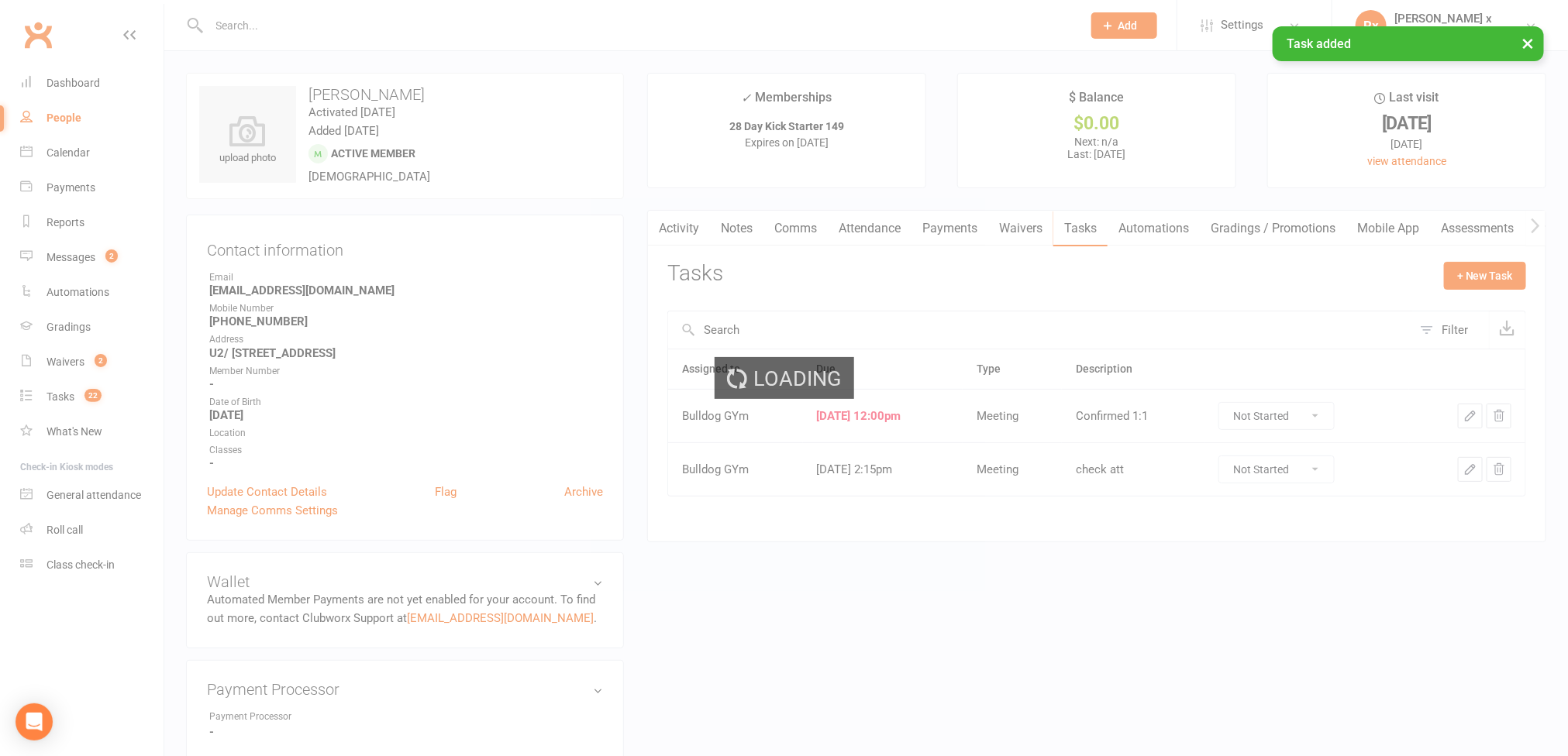
select select "100"
